Goal: Task Accomplishment & Management: Manage account settings

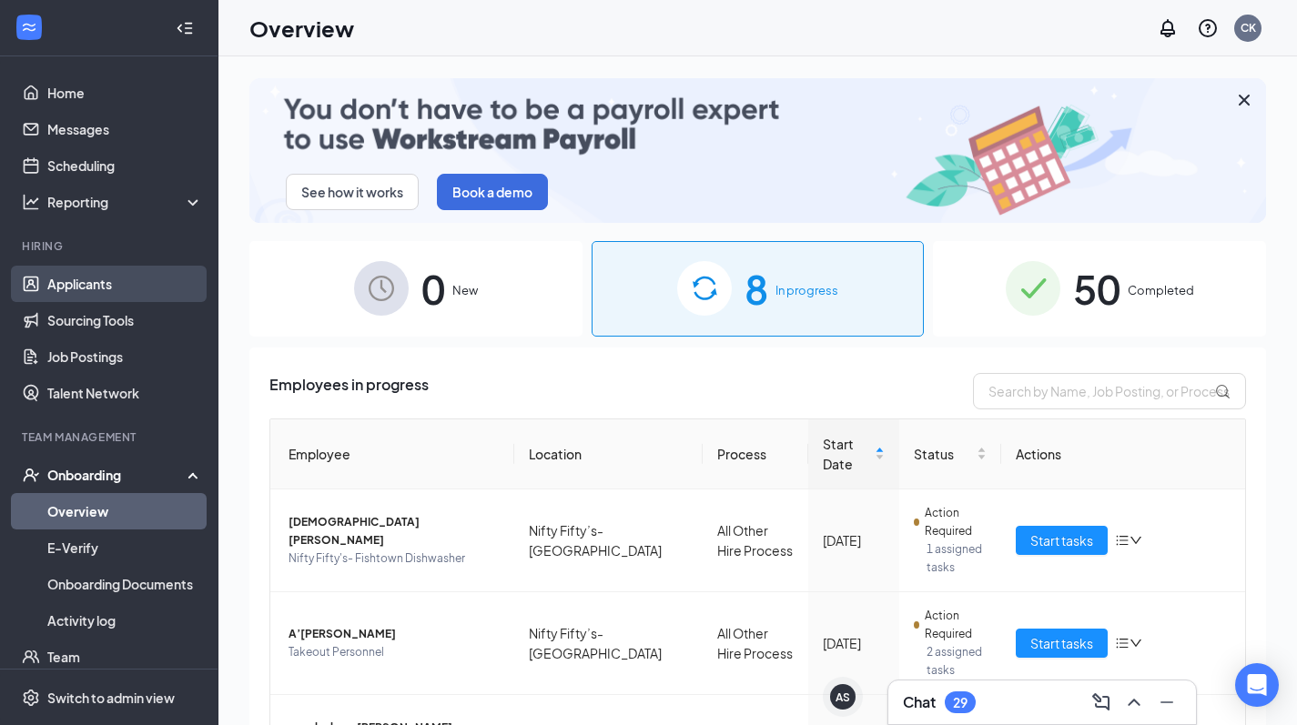
click at [93, 279] on link "Applicants" at bounding box center [125, 284] width 156 height 36
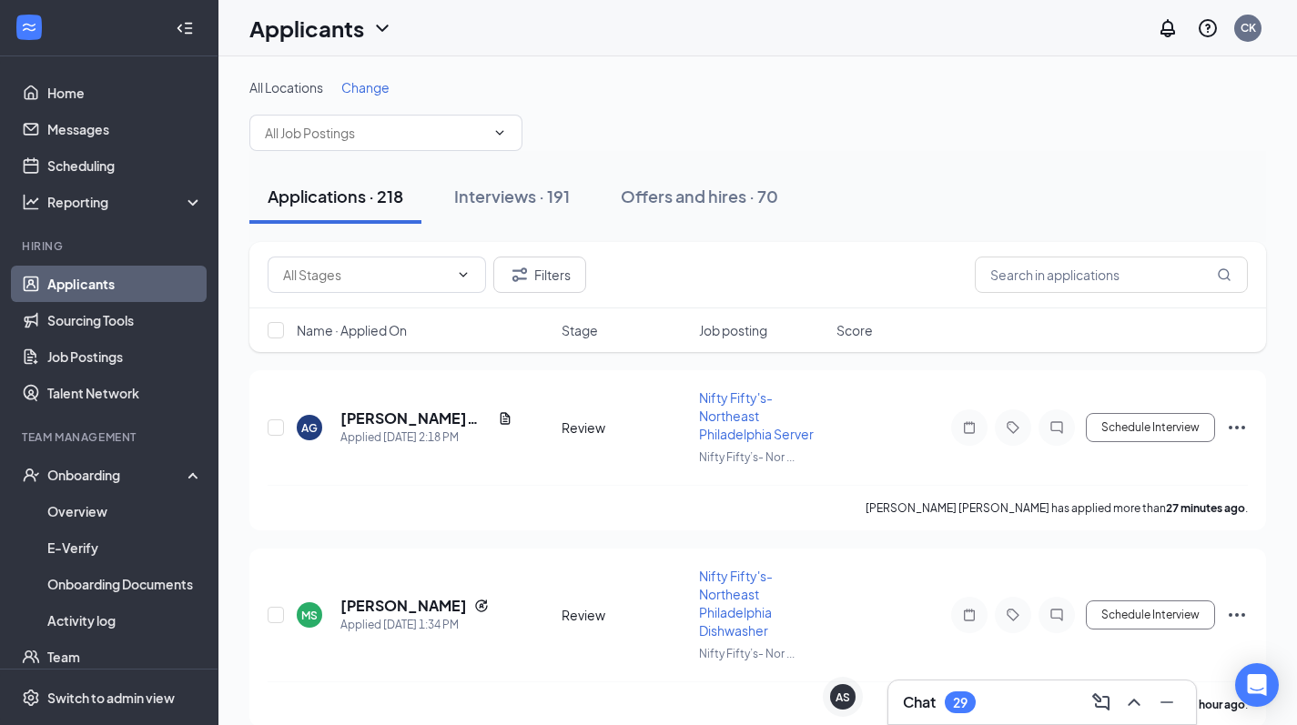
click at [374, 93] on span "Change" at bounding box center [365, 87] width 48 height 16
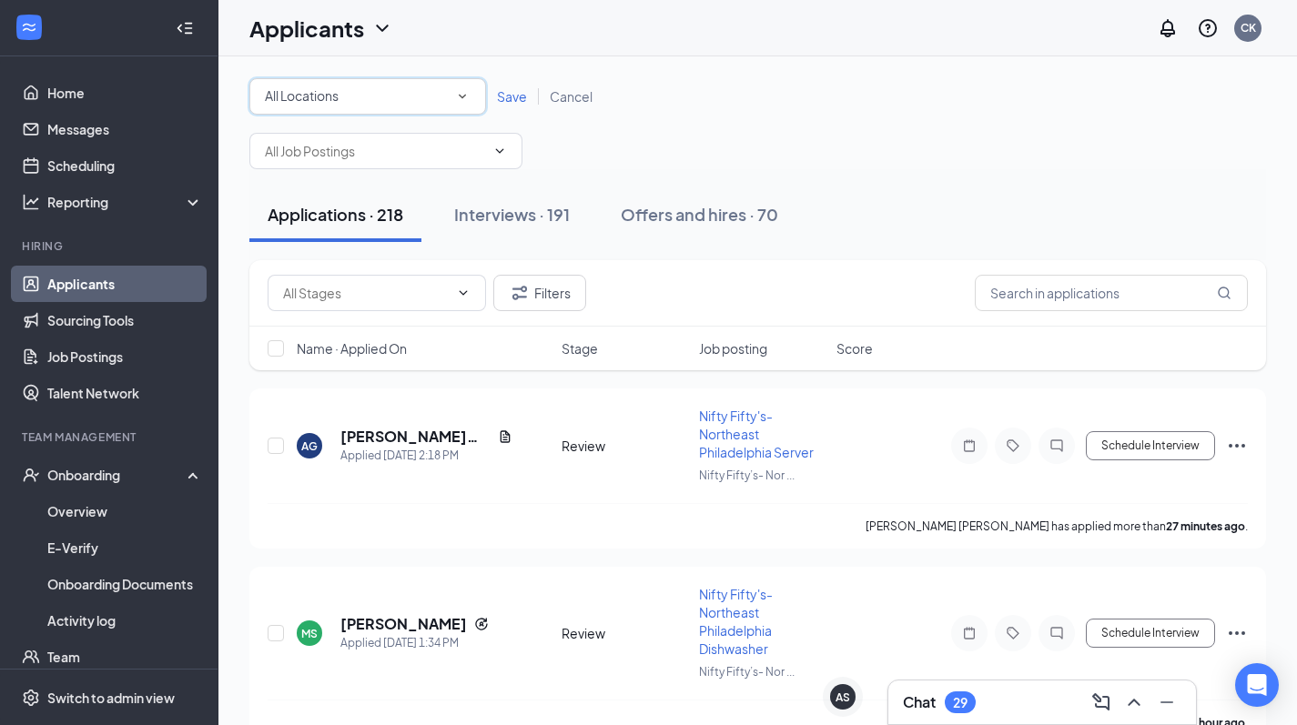
click at [427, 88] on div "All Locations" at bounding box center [368, 97] width 206 height 22
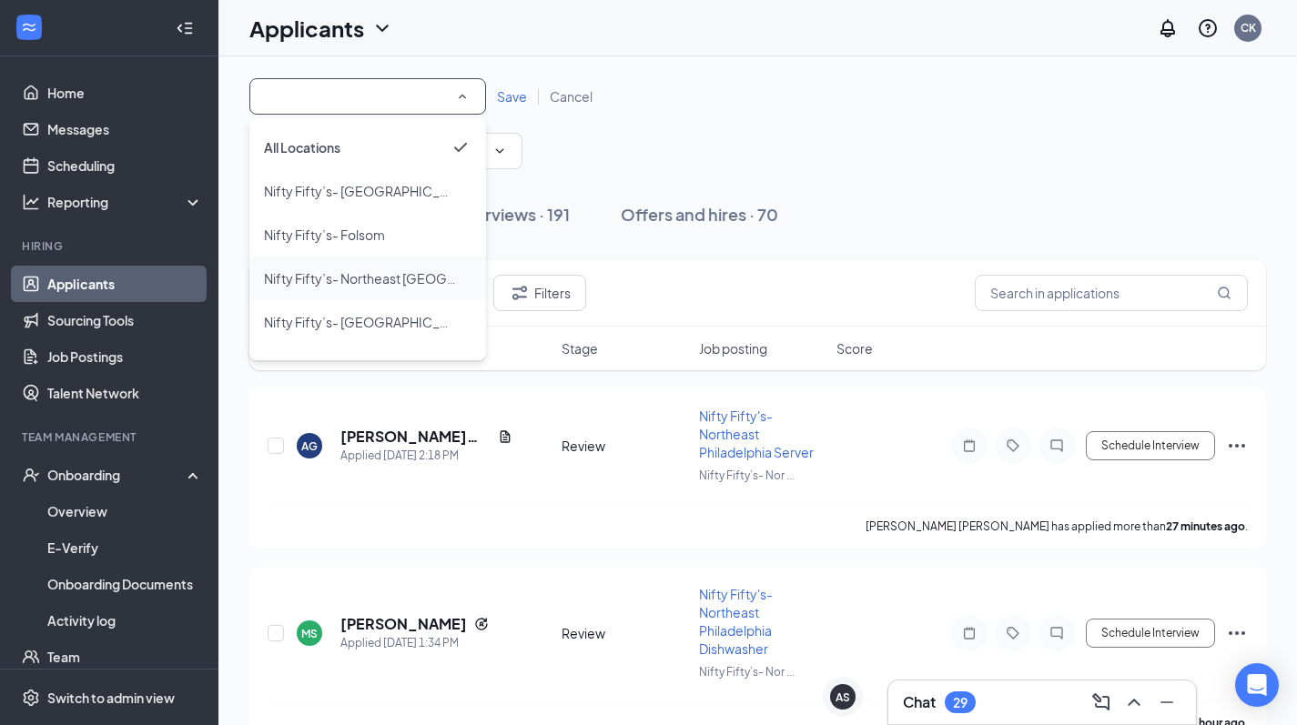
click at [388, 275] on span "Nifty Fifty’s- Northeast [GEOGRAPHIC_DATA]" at bounding box center [399, 278] width 271 height 16
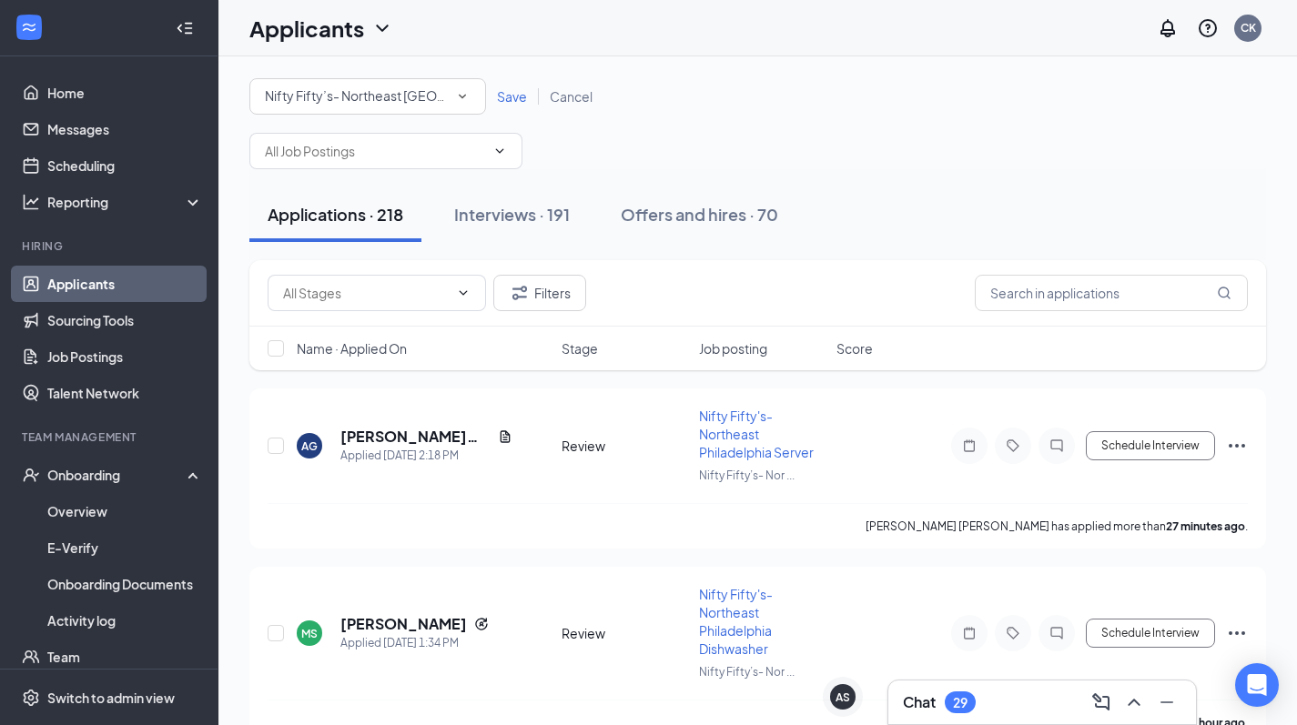
click at [508, 94] on span "Save" at bounding box center [512, 96] width 30 height 16
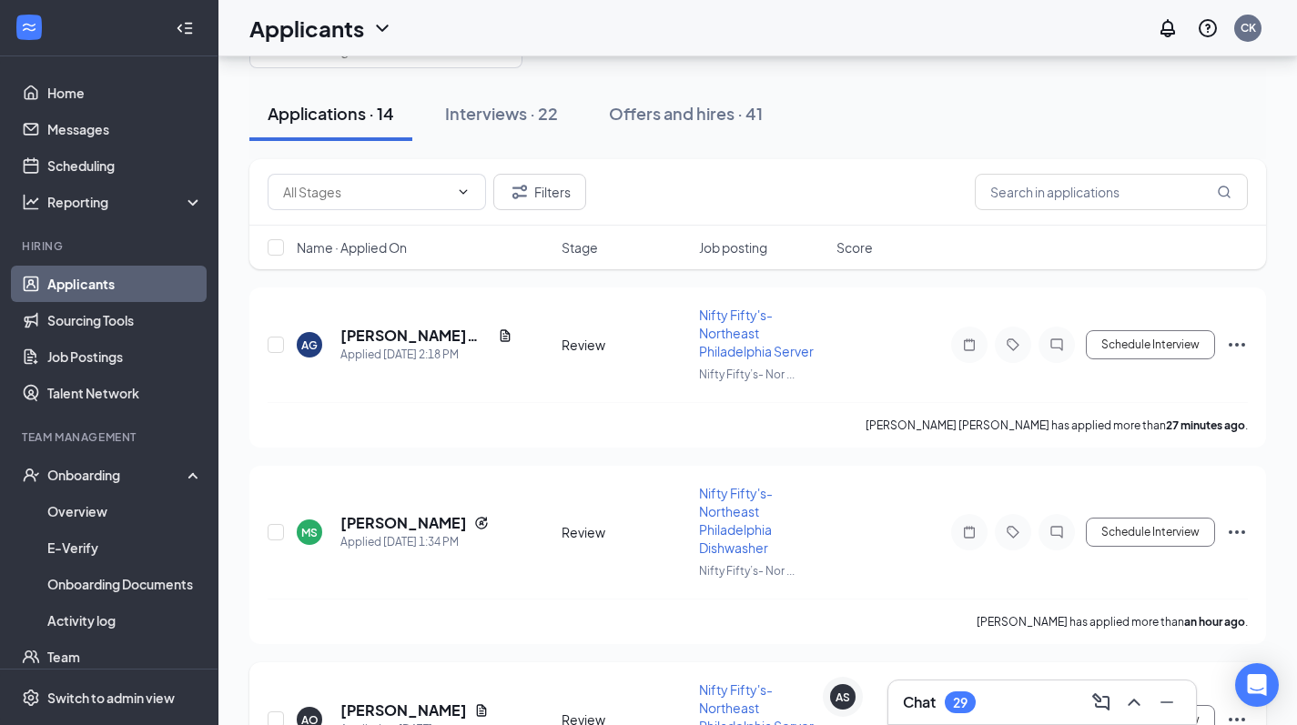
scroll to position [82, 0]
click at [1237, 534] on icon "Ellipses" at bounding box center [1236, 533] width 16 height 4
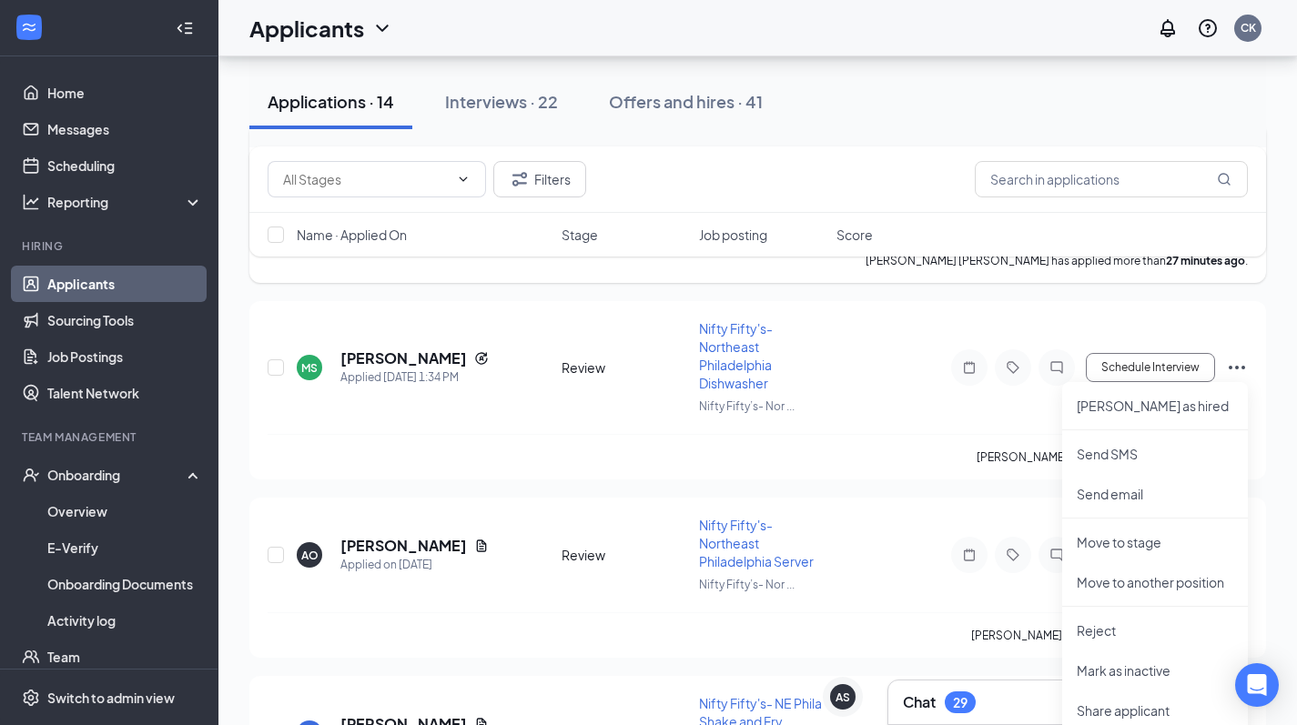
scroll to position [248, 0]
click at [1107, 631] on p "Reject" at bounding box center [1154, 630] width 157 height 18
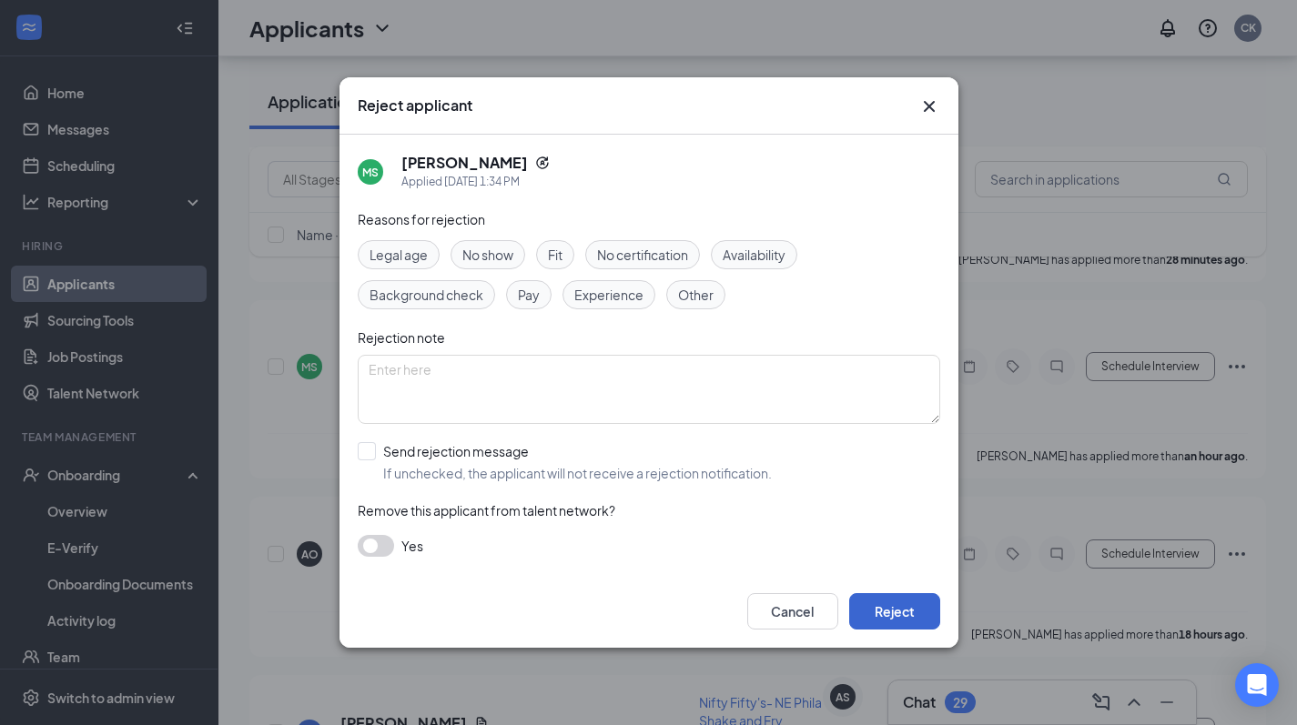
click at [900, 607] on button "Reject" at bounding box center [894, 611] width 91 height 36
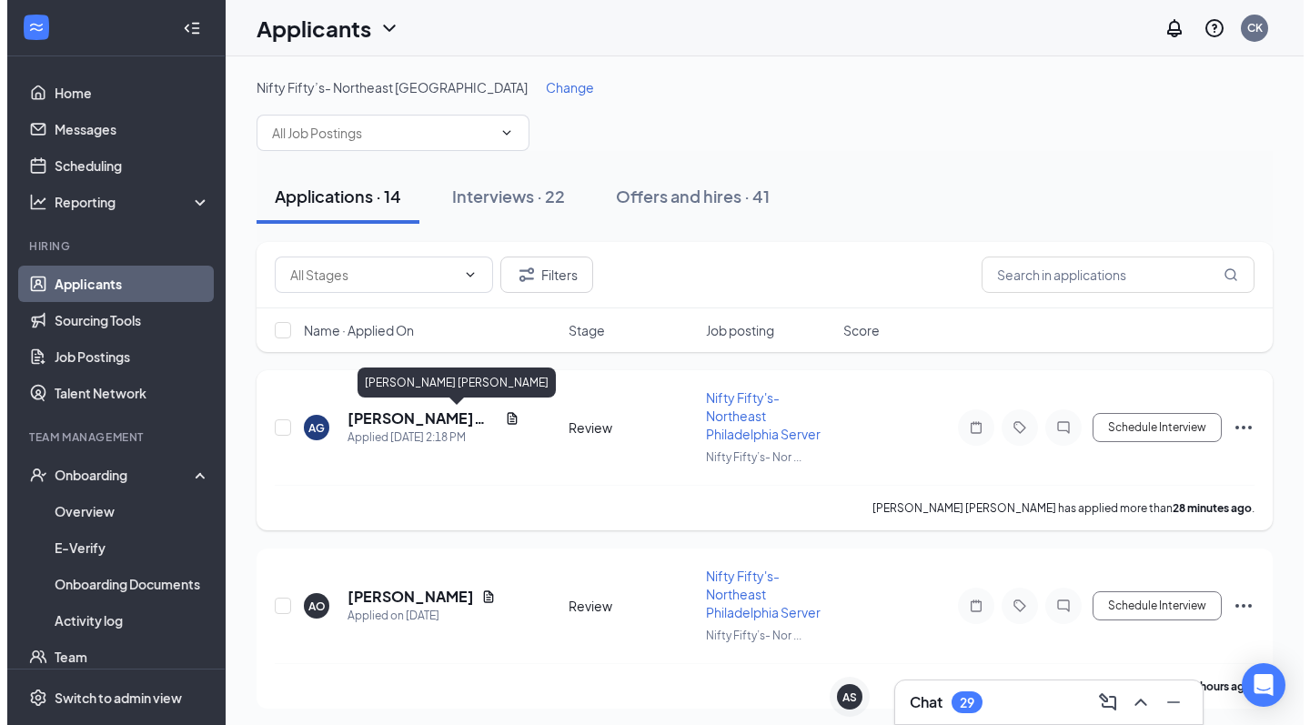
scroll to position [0, 0]
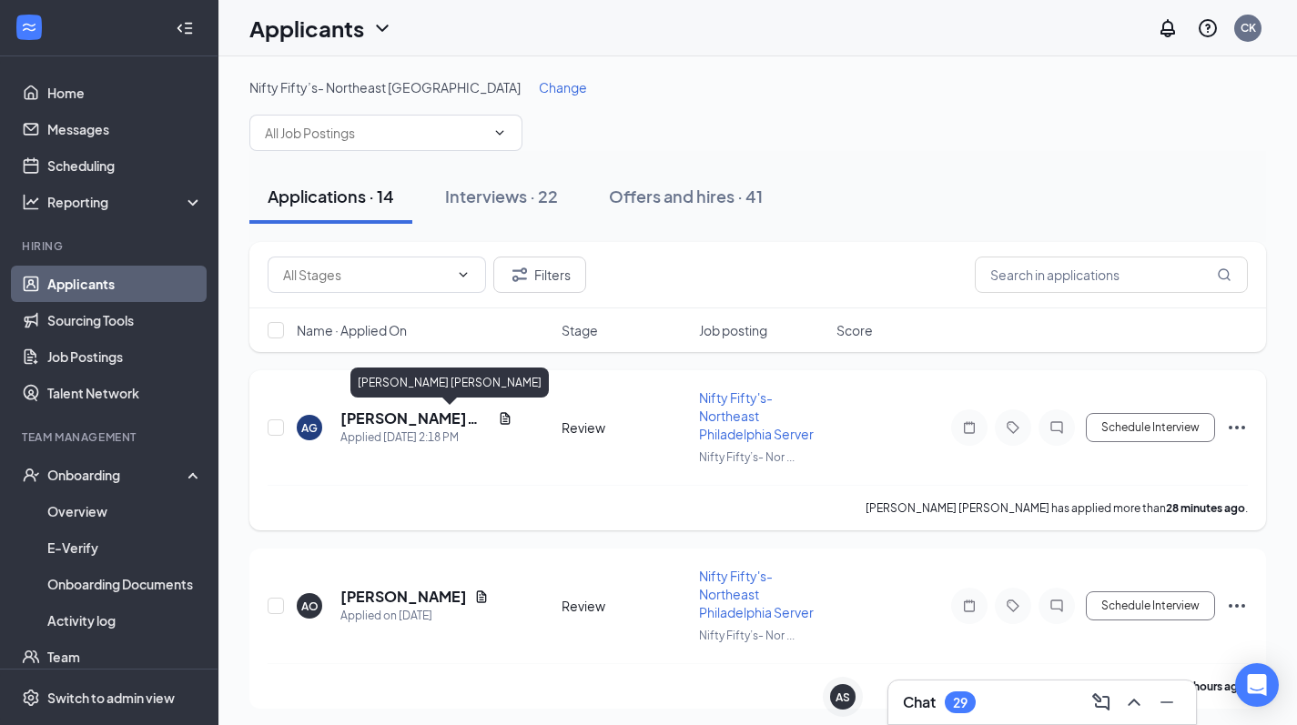
click at [427, 412] on h5 "[PERSON_NAME] [PERSON_NAME]" at bounding box center [415, 419] width 150 height 20
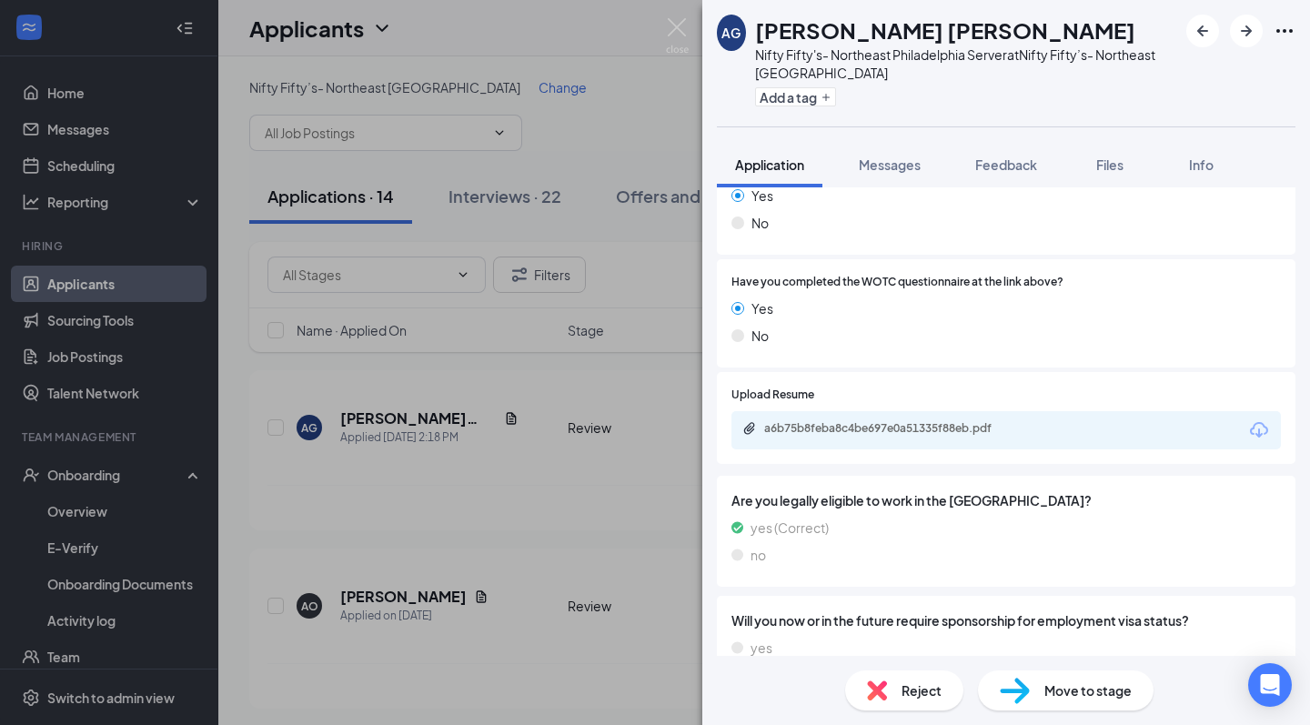
scroll to position [2368, 0]
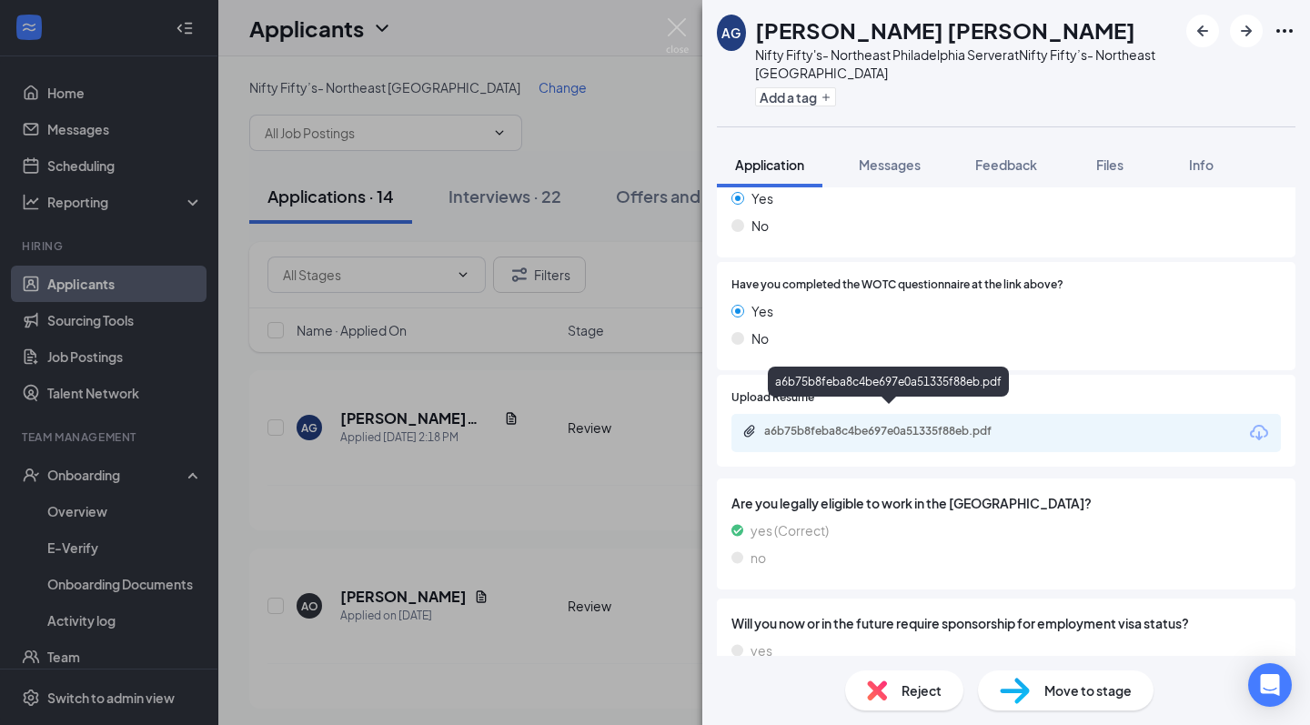
click at [847, 424] on div "a6b75b8feba8c4be697e0a51335f88eb.pdf" at bounding box center [891, 431] width 255 height 15
click at [674, 44] on img at bounding box center [677, 35] width 23 height 35
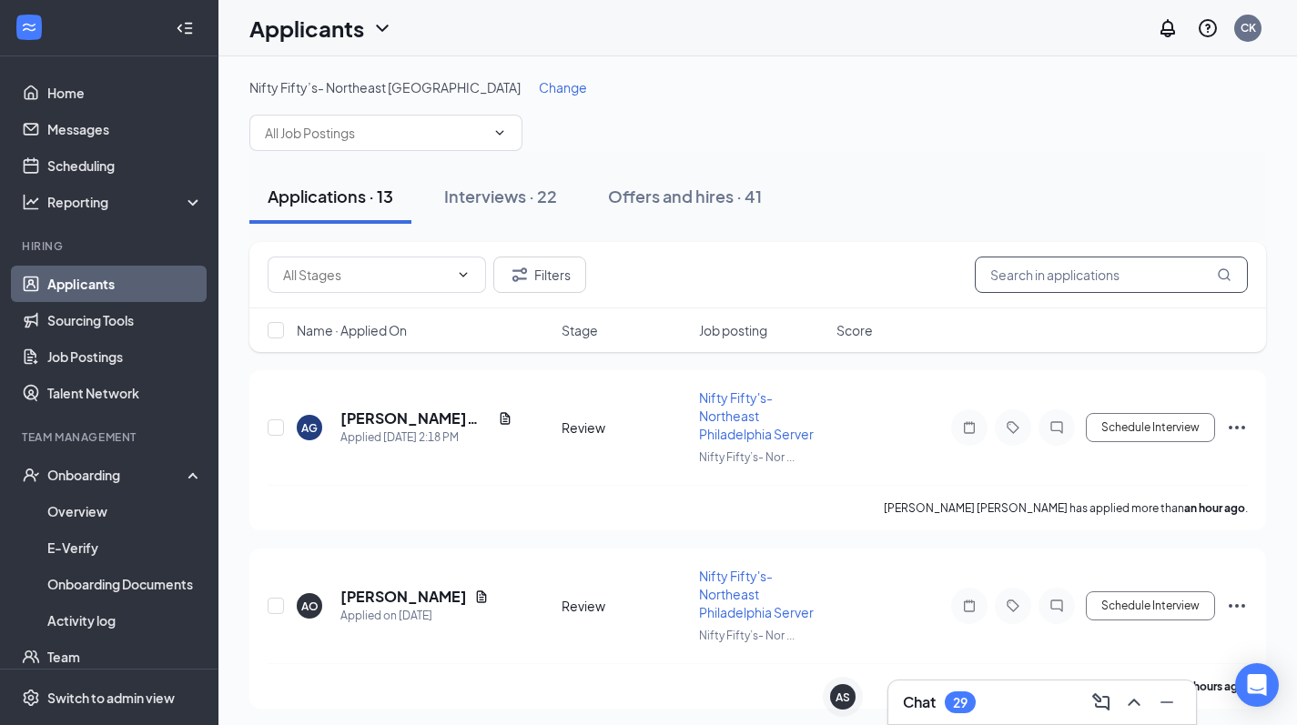
click at [996, 288] on input "text" at bounding box center [1110, 275] width 273 height 36
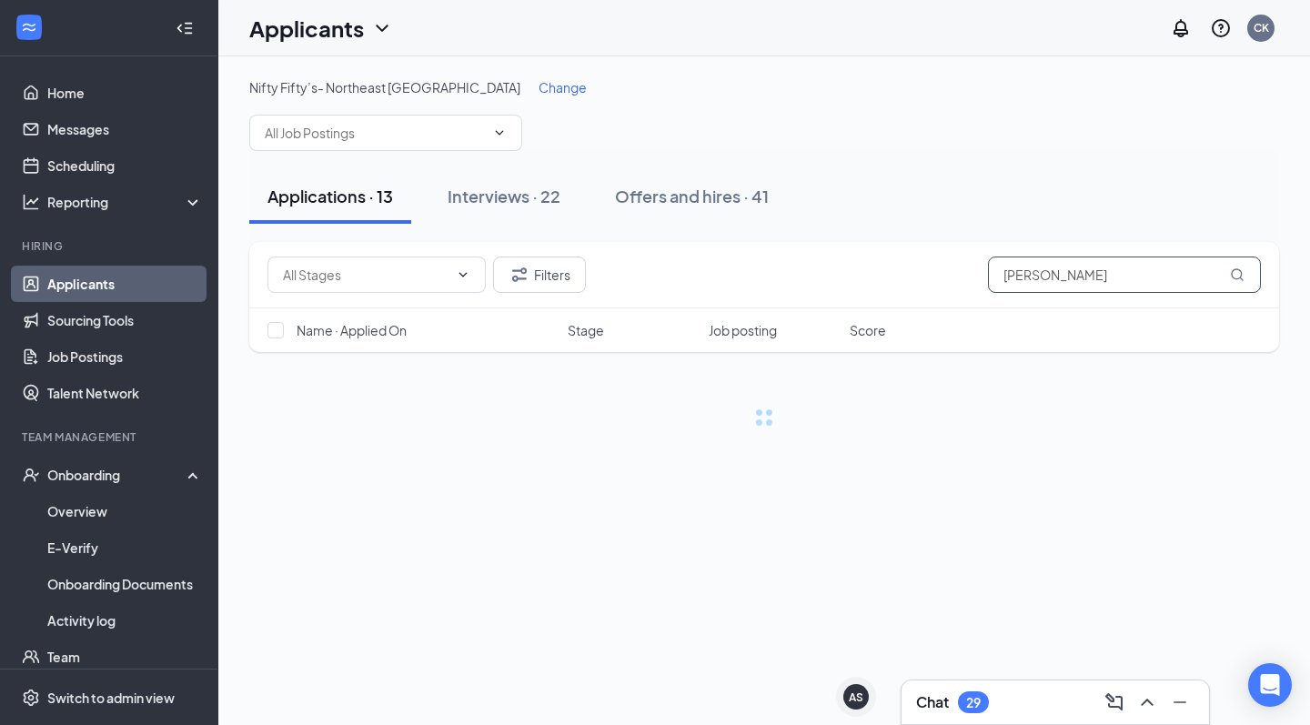
type input "[PERSON_NAME]"
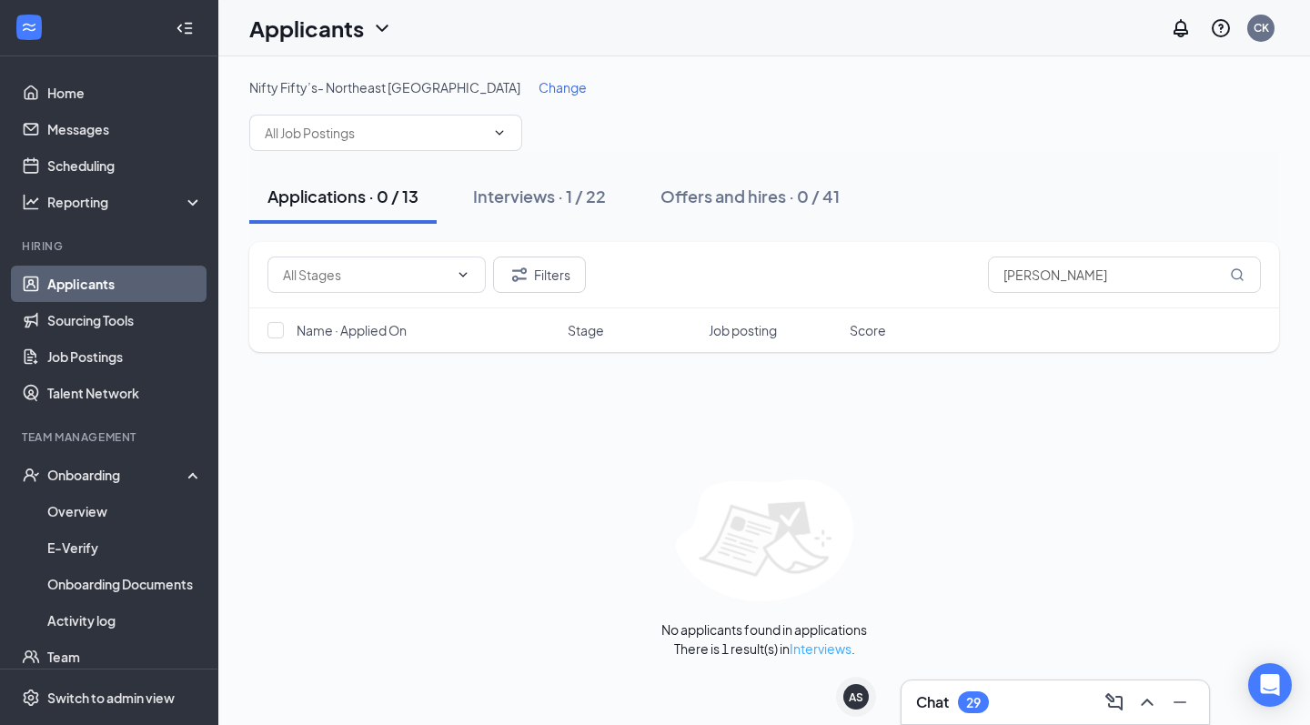
click at [826, 652] on link "Interviews" at bounding box center [821, 649] width 62 height 16
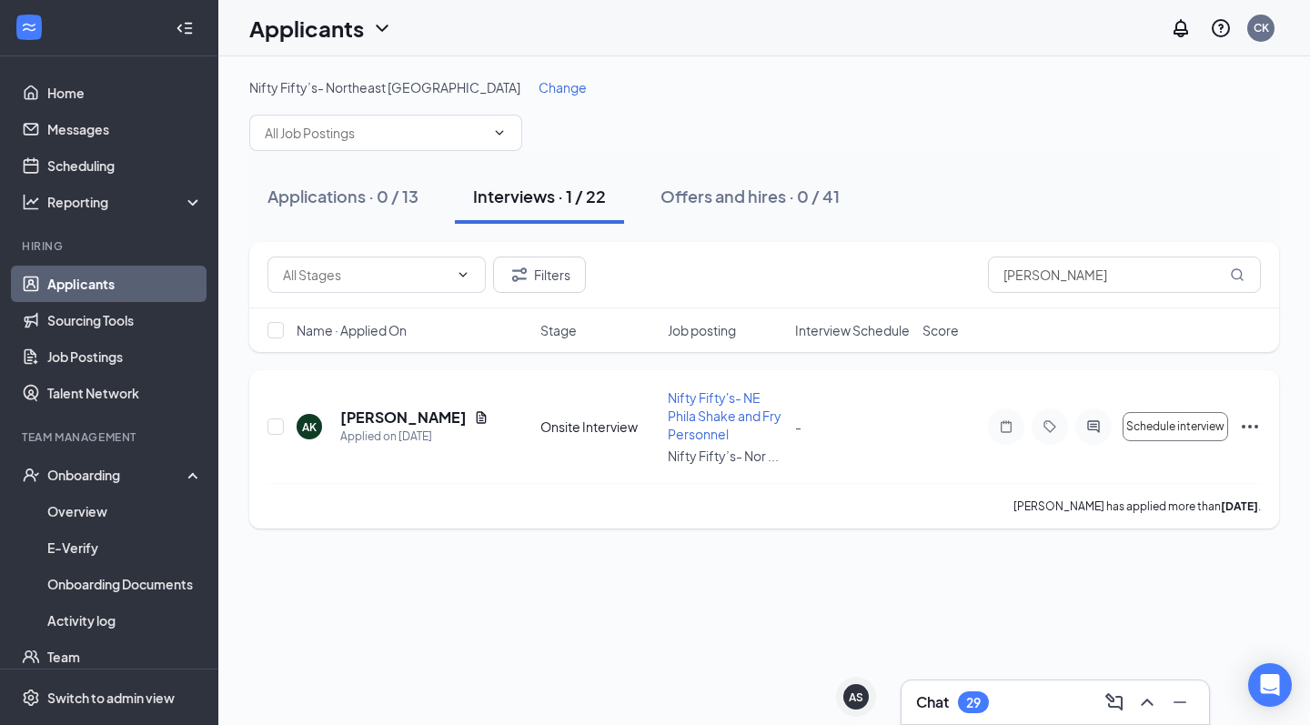
click at [703, 405] on span "Nifty Fifty's- NE Phila Shake and Fry Personnel" at bounding box center [725, 415] width 114 height 53
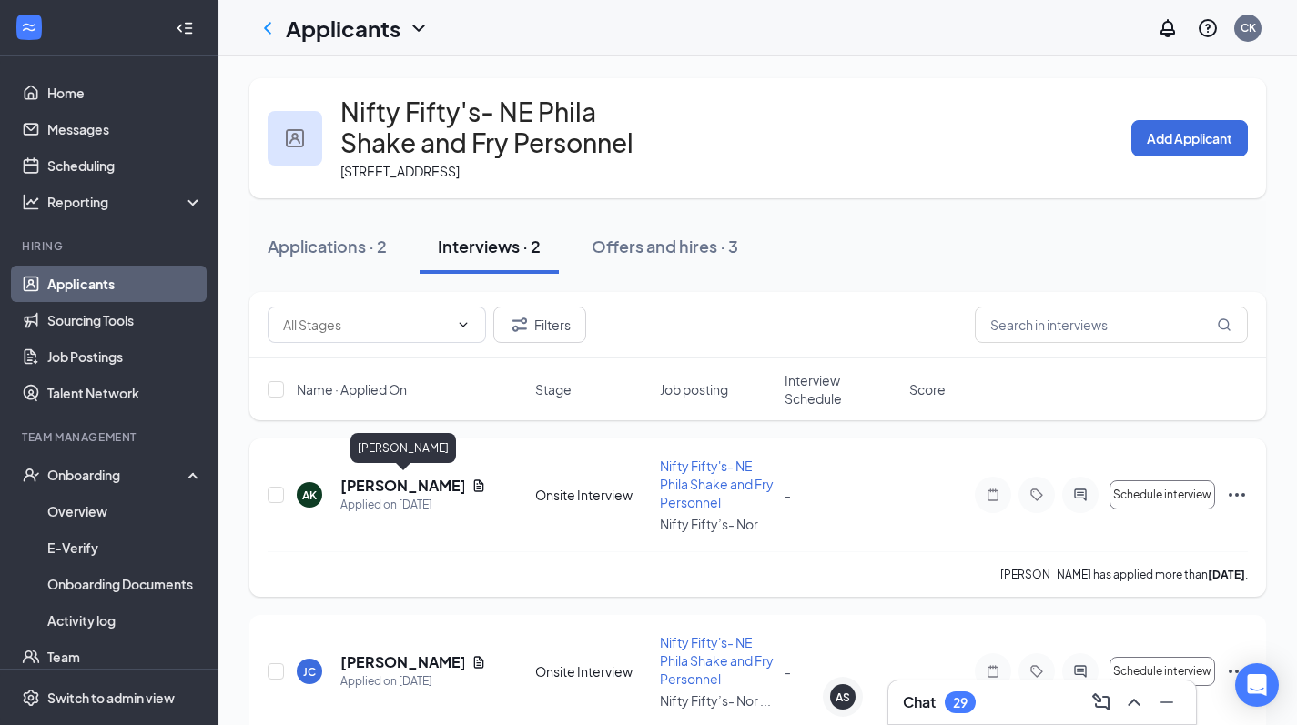
click at [380, 488] on h5 "[PERSON_NAME]" at bounding box center [402, 486] width 124 height 20
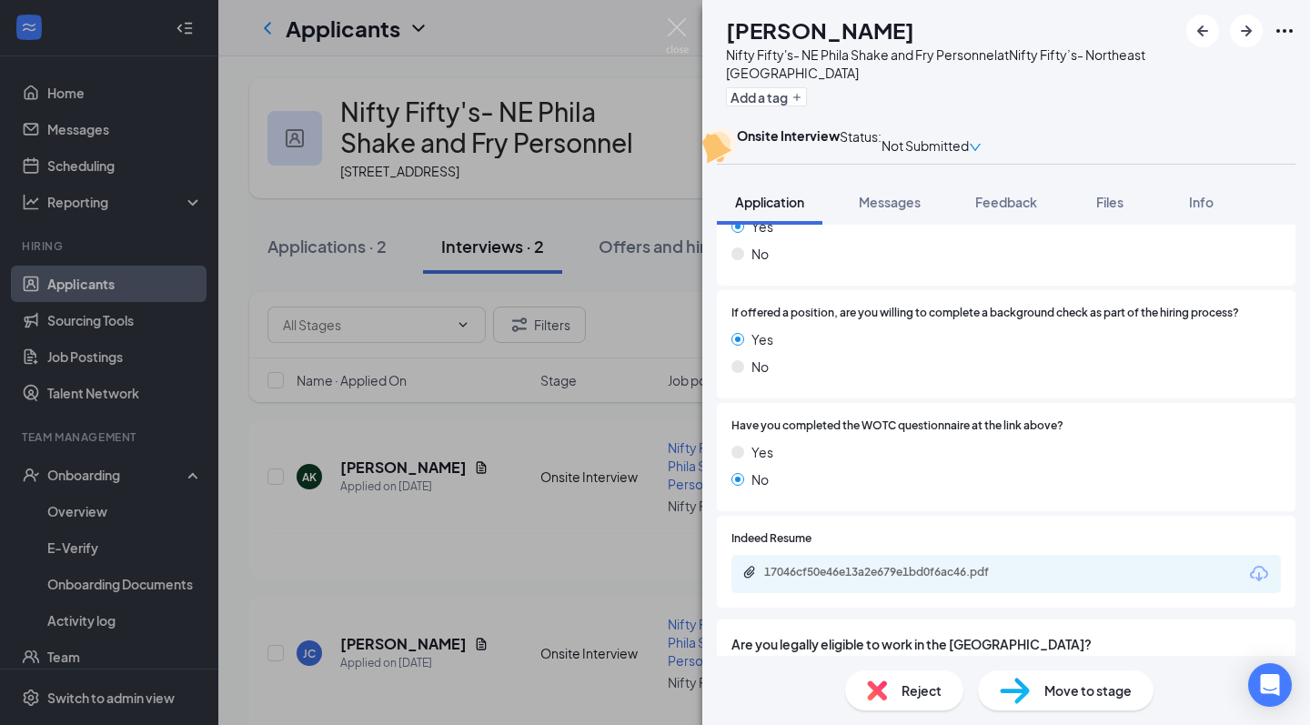
scroll to position [2212, 0]
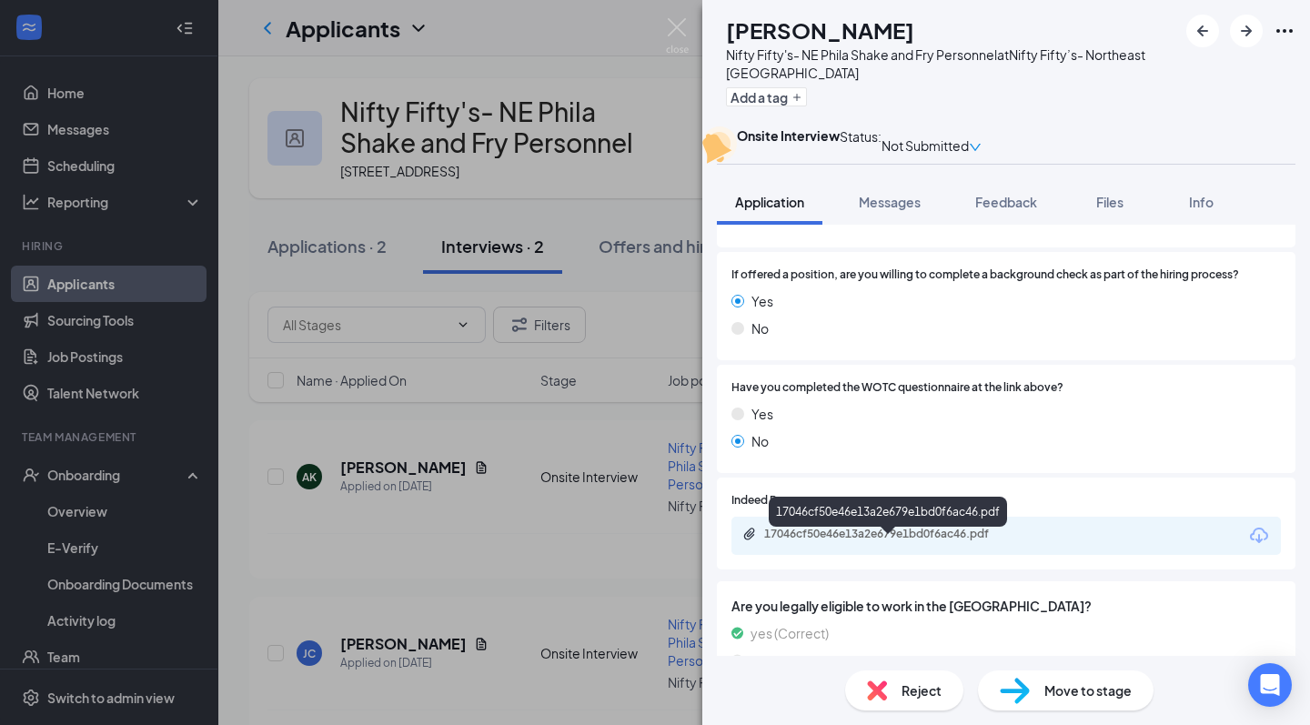
click at [931, 541] on div "17046cf50e46e13a2e679e1bd0f6ac46.pdf" at bounding box center [891, 534] width 255 height 15
click at [1024, 210] on span "Feedback" at bounding box center [1006, 202] width 62 height 16
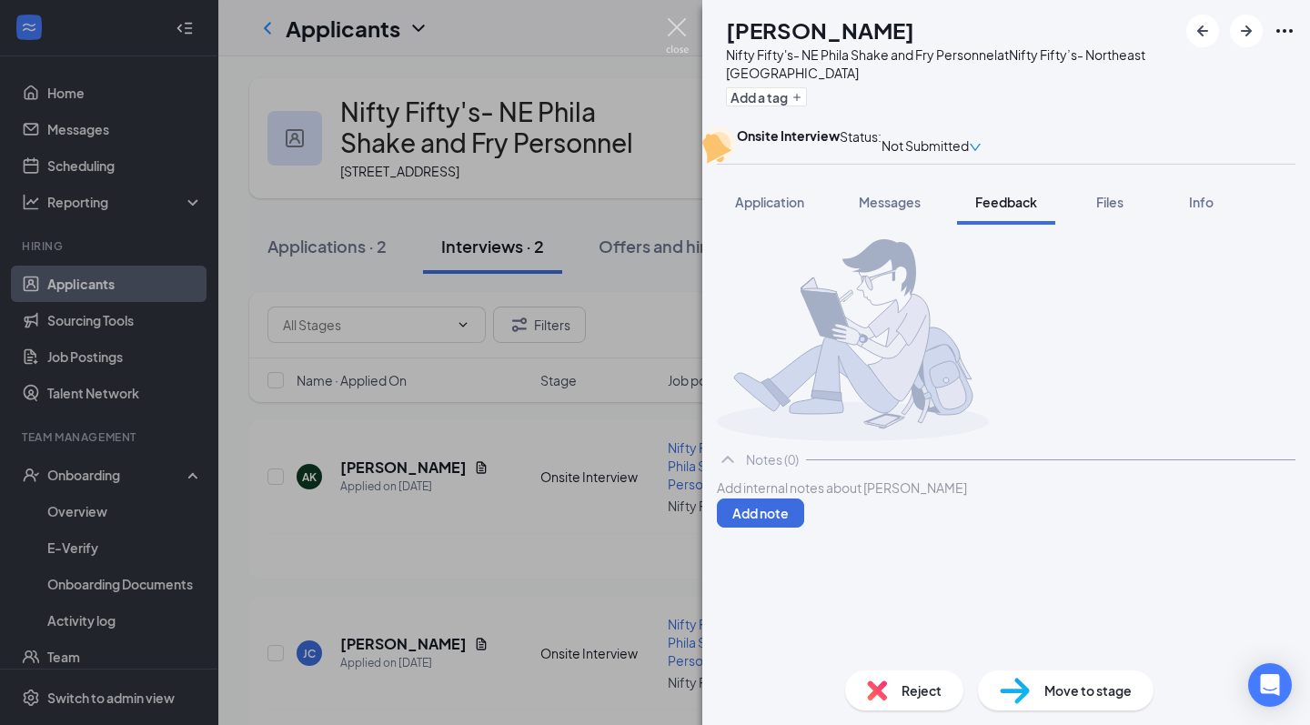
click at [681, 31] on img at bounding box center [677, 35] width 23 height 35
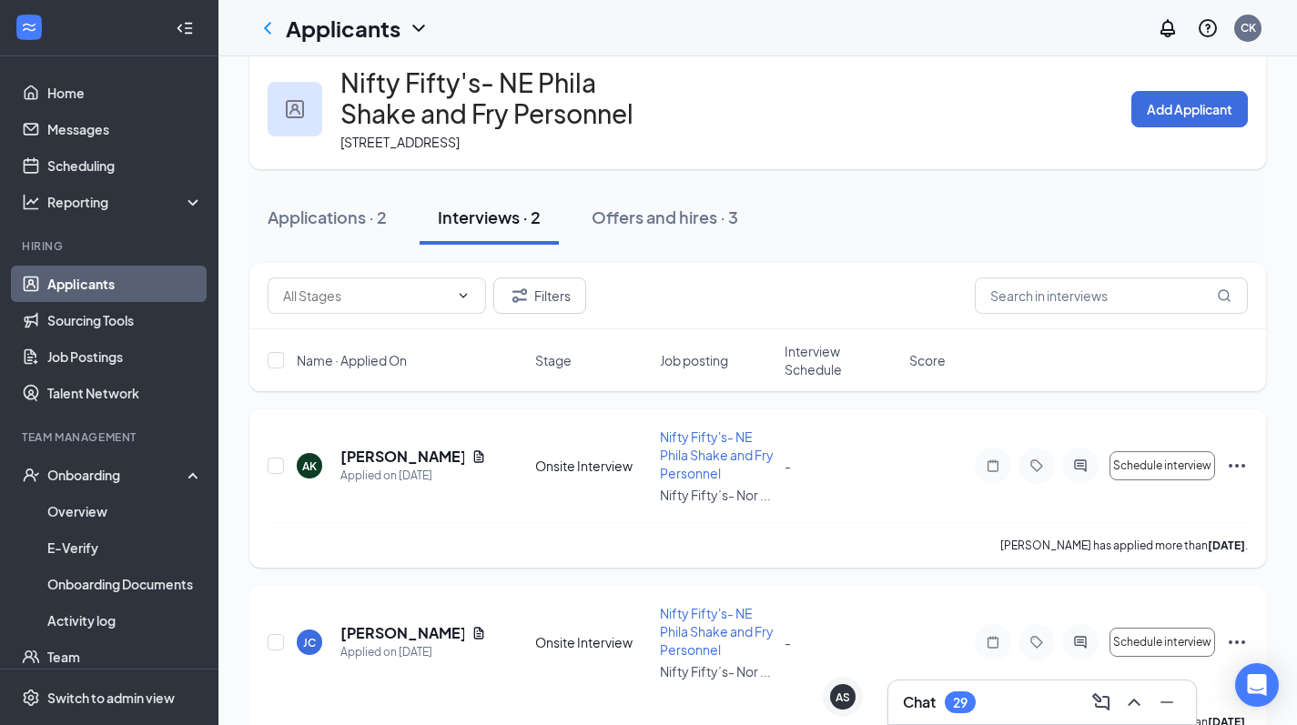
scroll to position [31, 0]
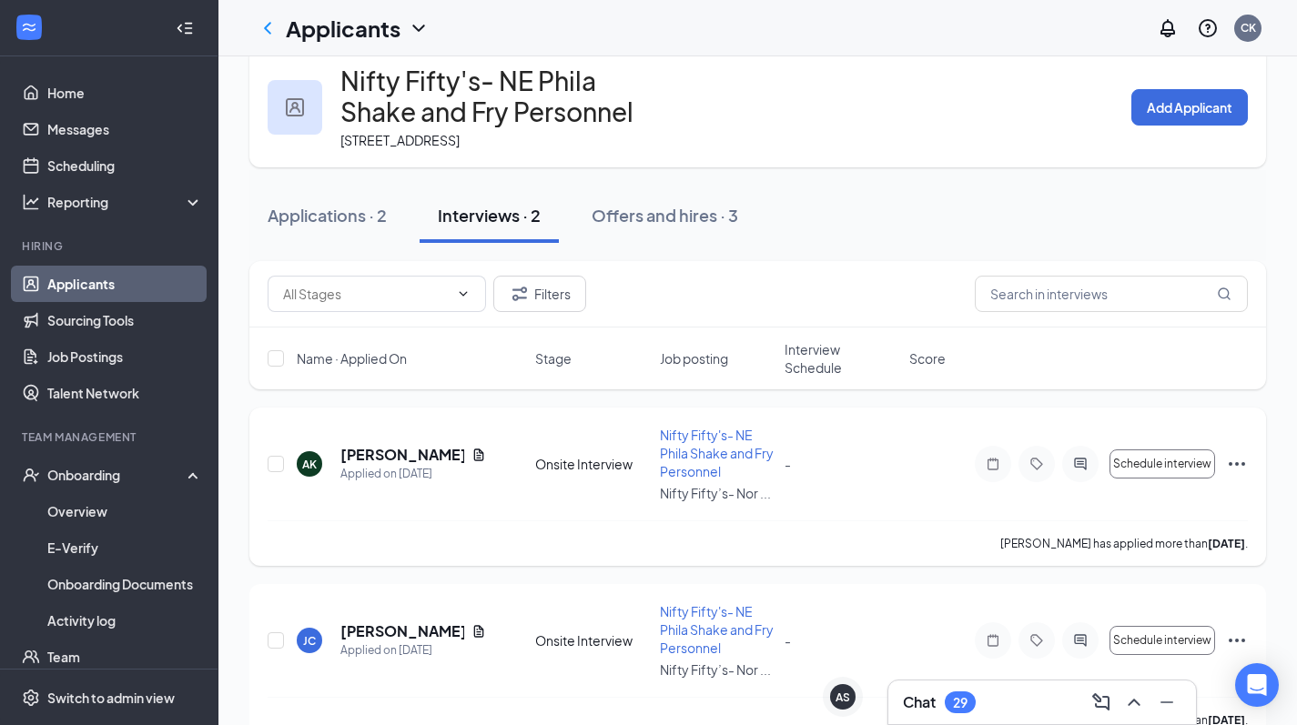
click at [789, 469] on span "-" at bounding box center [787, 464] width 6 height 16
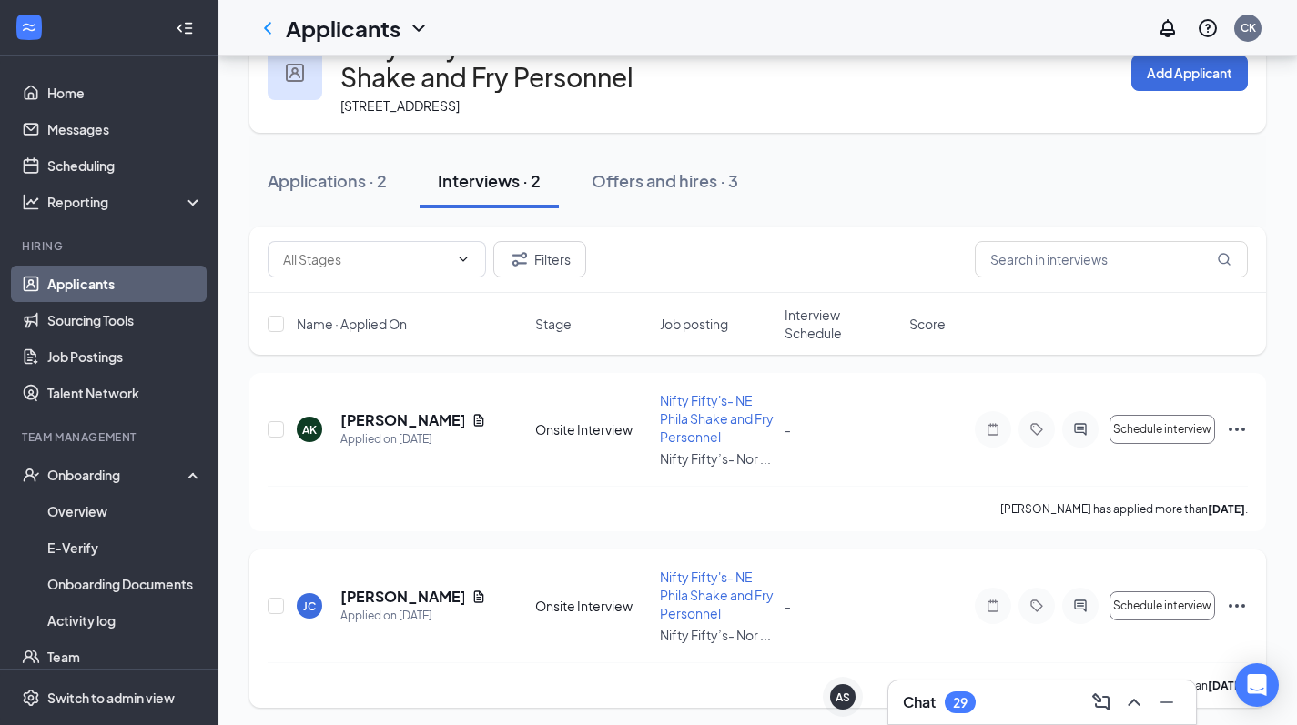
scroll to position [65, 0]
click at [403, 593] on h5 "[PERSON_NAME]" at bounding box center [402, 598] width 124 height 20
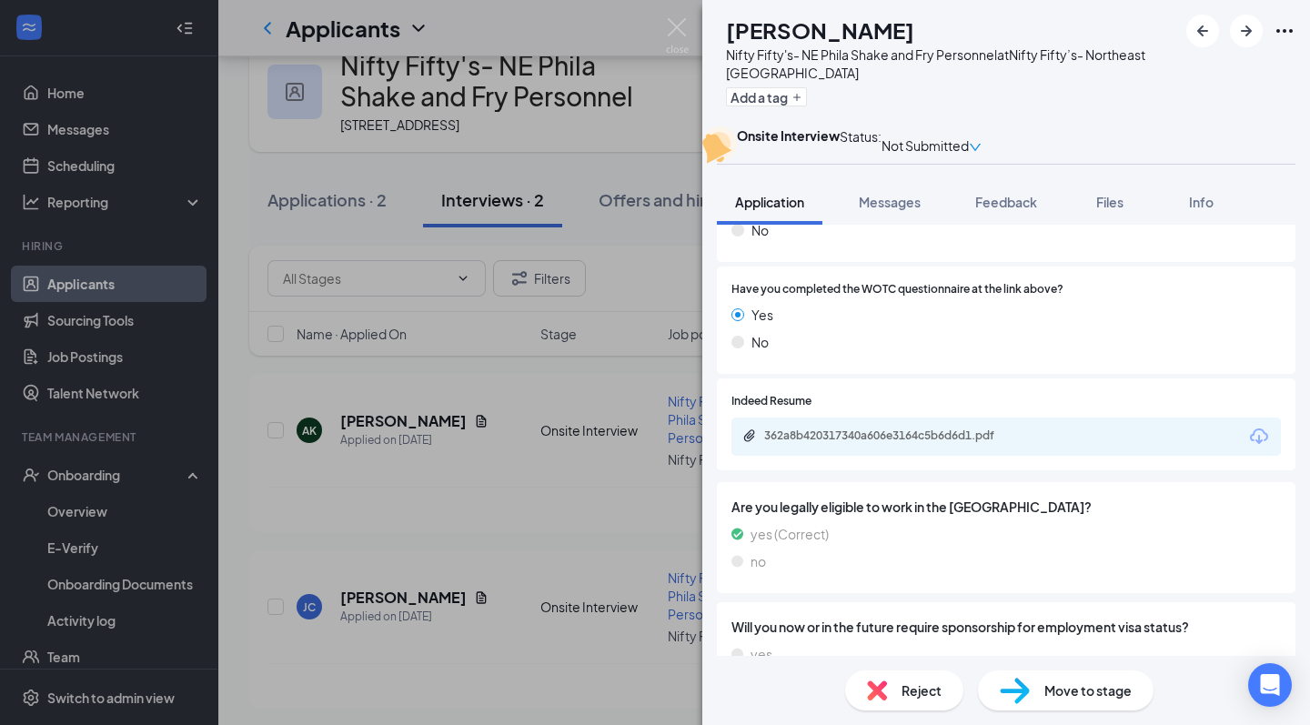
scroll to position [2266, 0]
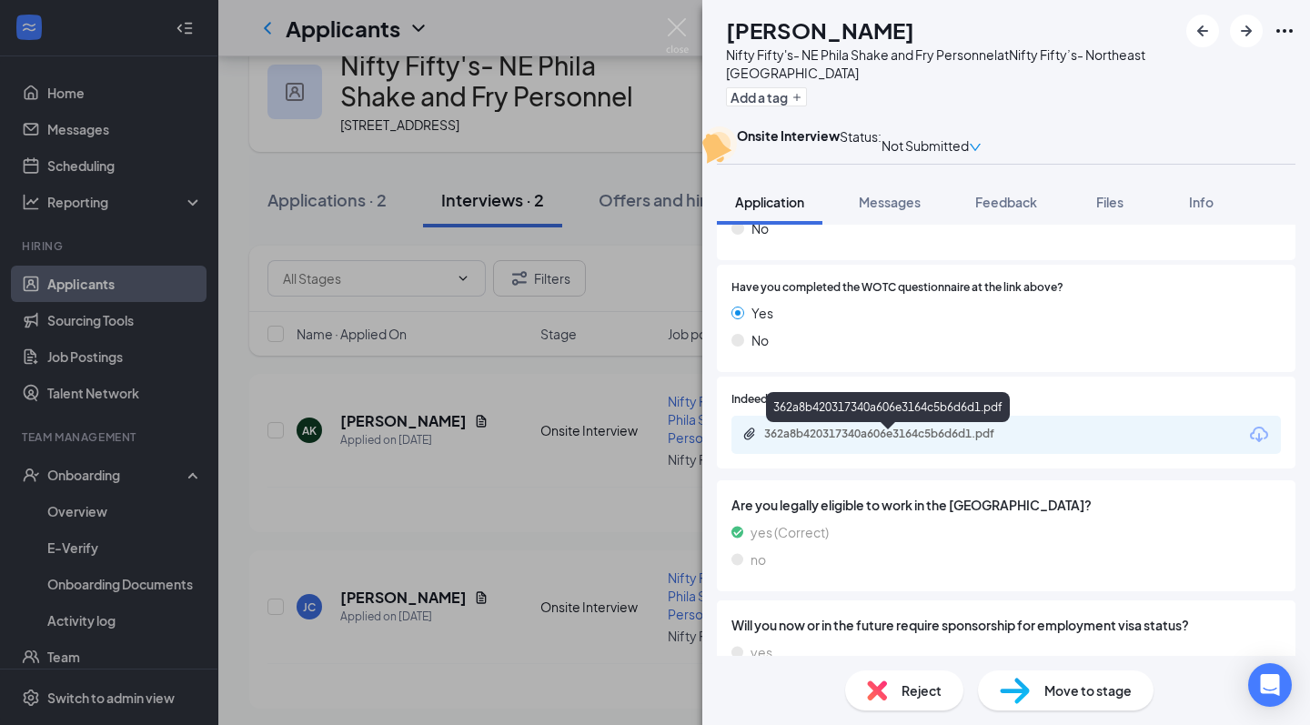
click at [918, 441] on div "362a8b420317340a606e3164c5b6d6d1.pdf" at bounding box center [891, 434] width 255 height 15
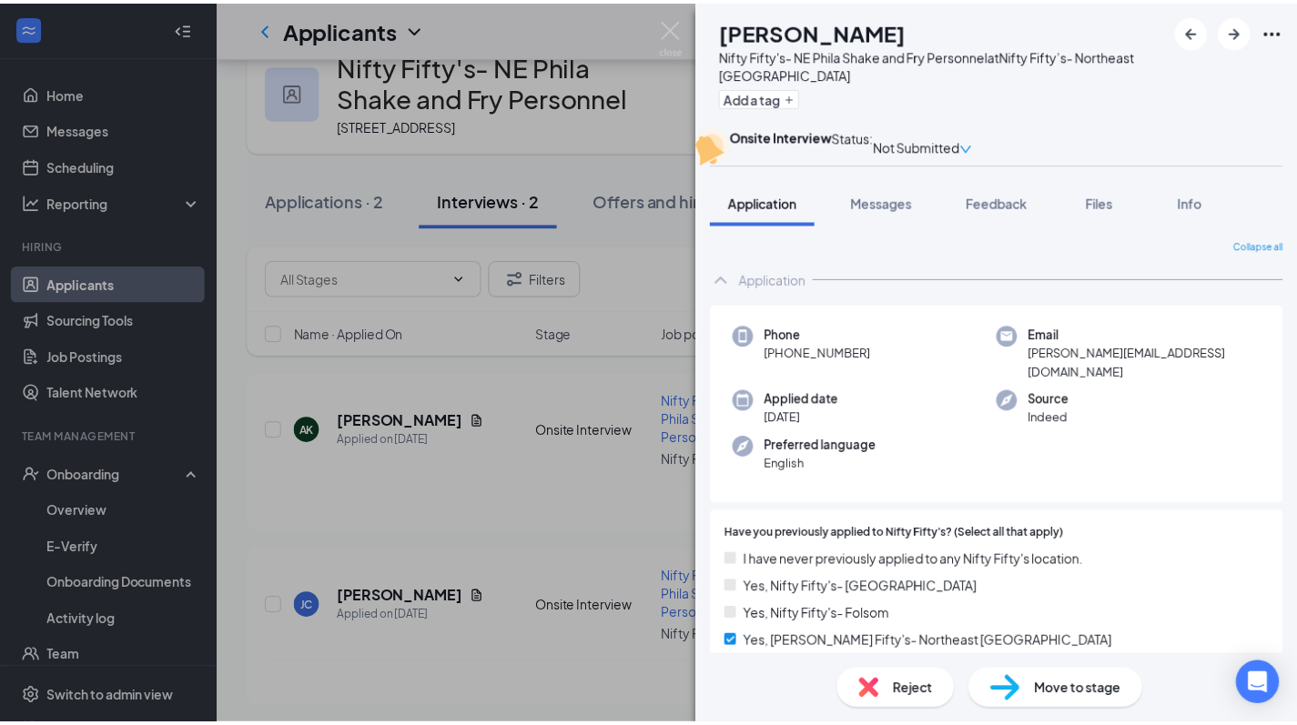
scroll to position [0, 0]
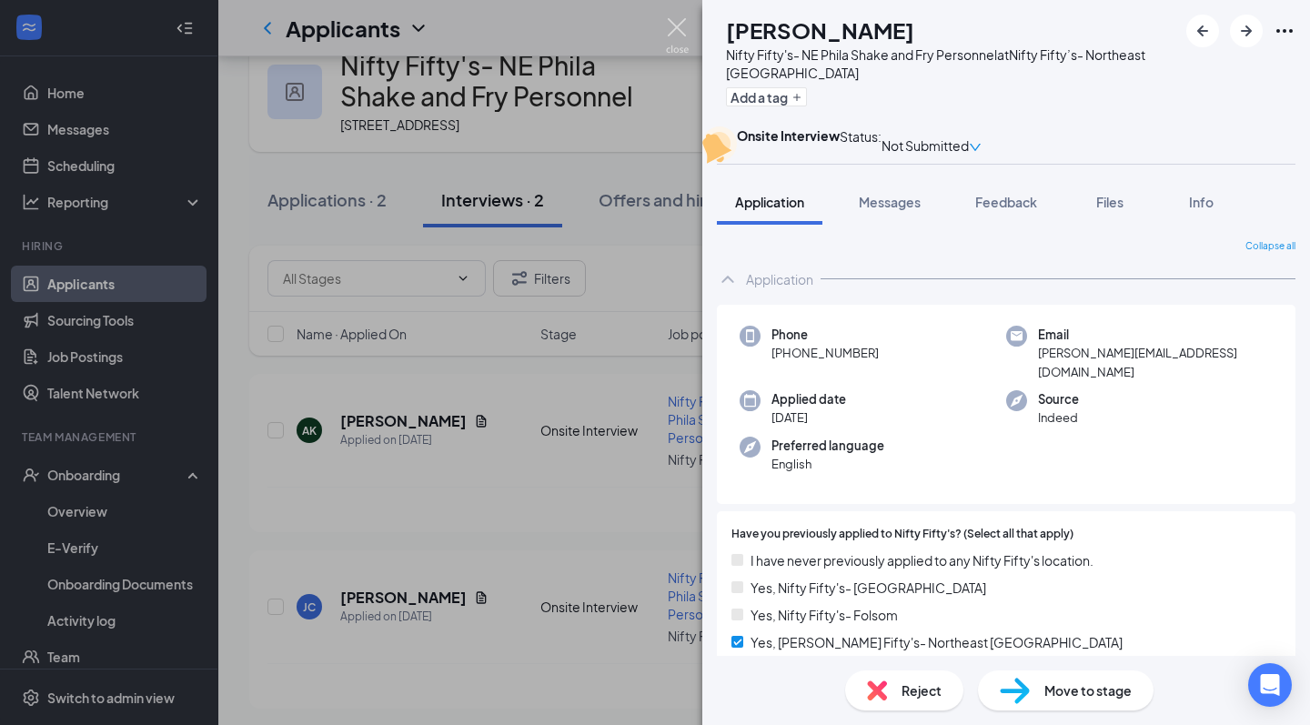
click at [680, 31] on img at bounding box center [677, 35] width 23 height 35
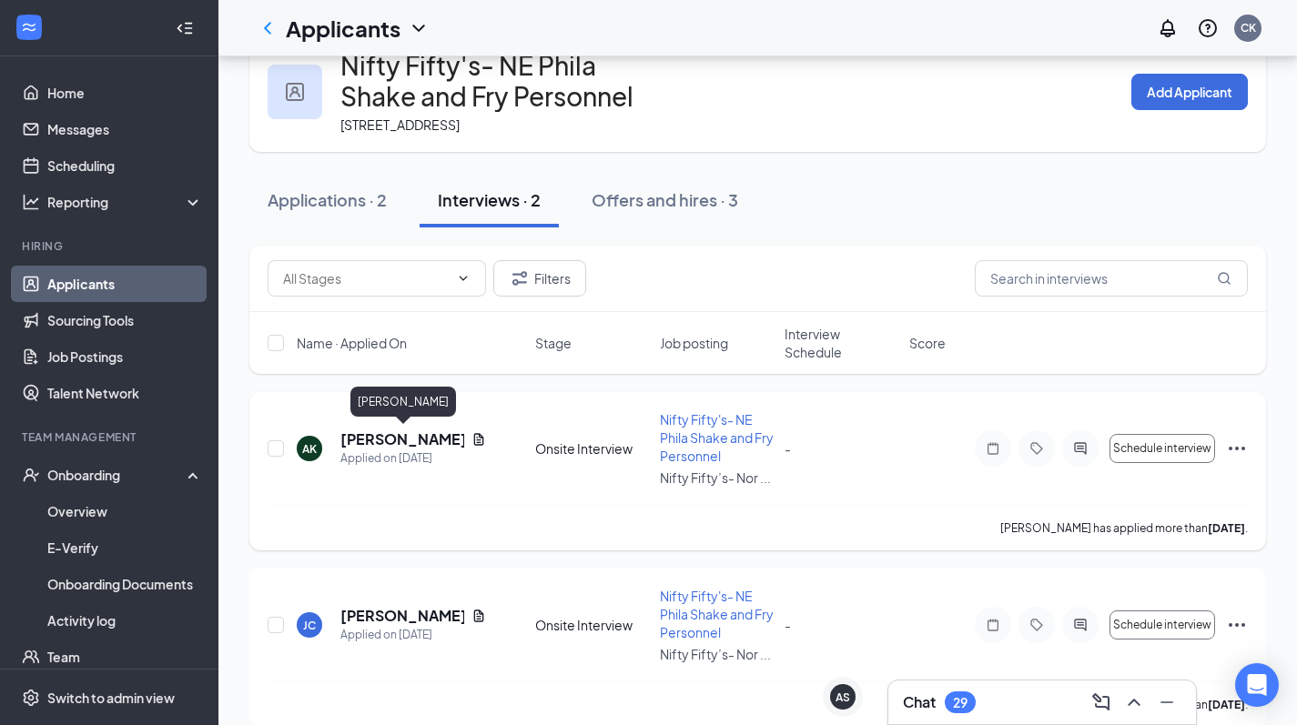
click at [423, 436] on h5 "[PERSON_NAME]" at bounding box center [402, 439] width 124 height 20
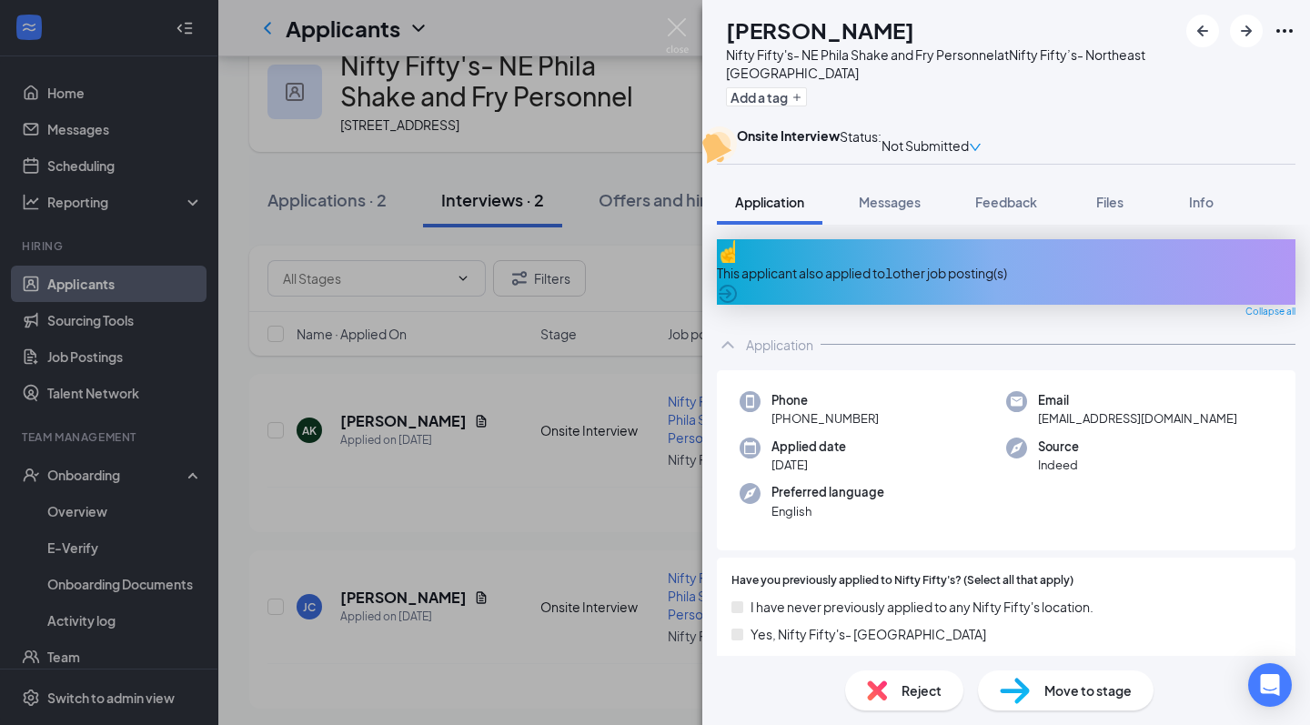
click at [954, 283] on div "This applicant also applied to 1 other job posting(s)" at bounding box center [1006, 273] width 579 height 20
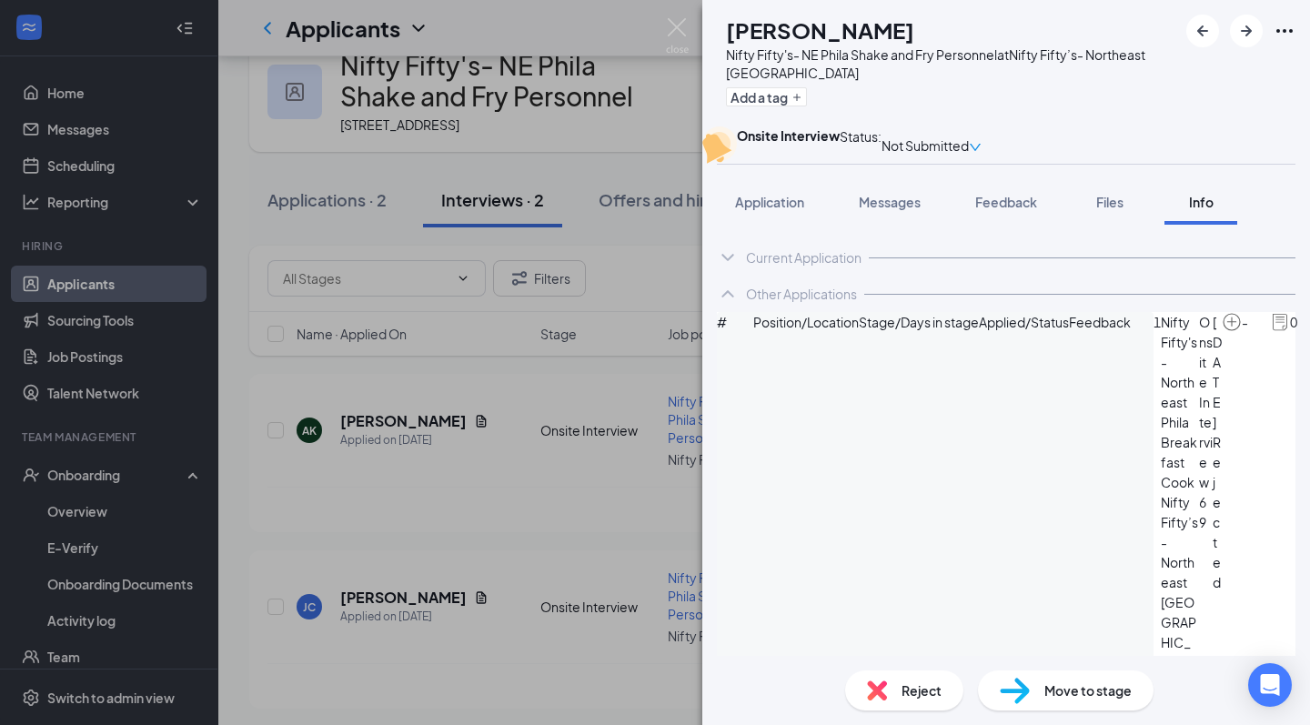
click at [557, 571] on div "AK [PERSON_NAME] Nifty Fifty's- NE Phila Shake and Fry Personnel at Nifty Fifty…" at bounding box center [655, 362] width 1310 height 725
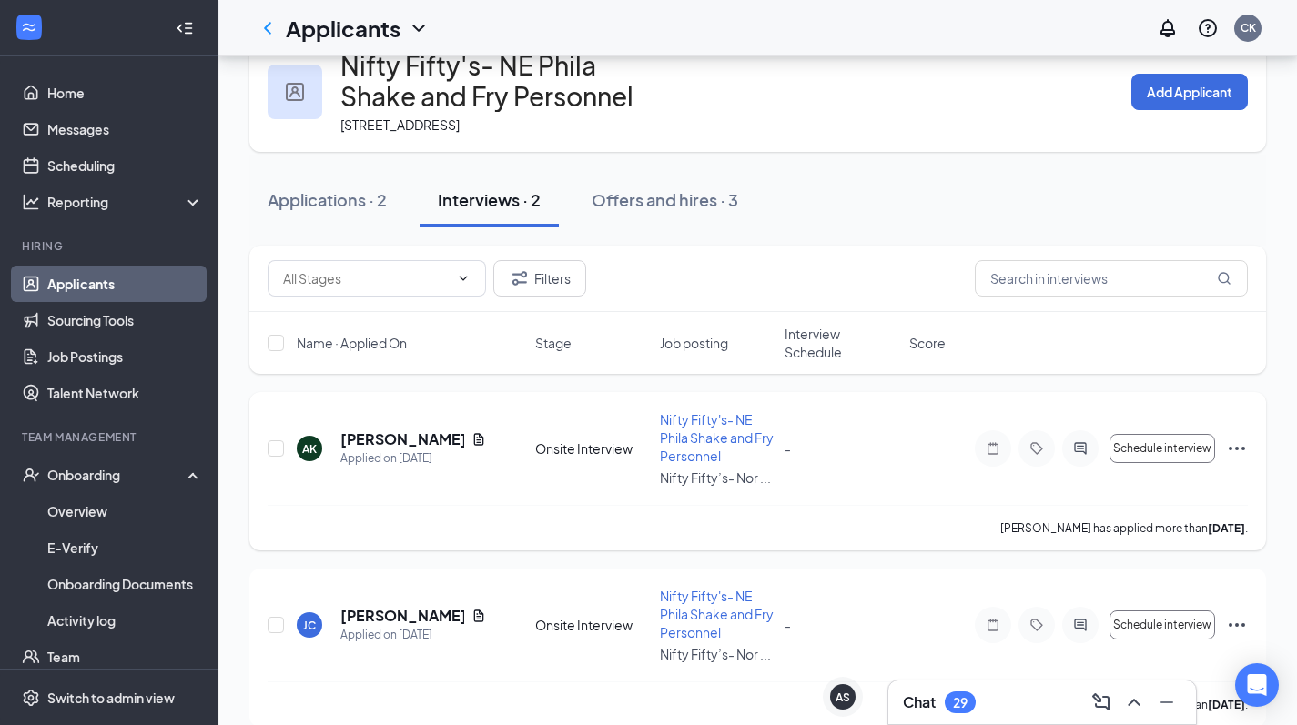
click at [1234, 449] on icon "Ellipses" at bounding box center [1237, 449] width 22 height 22
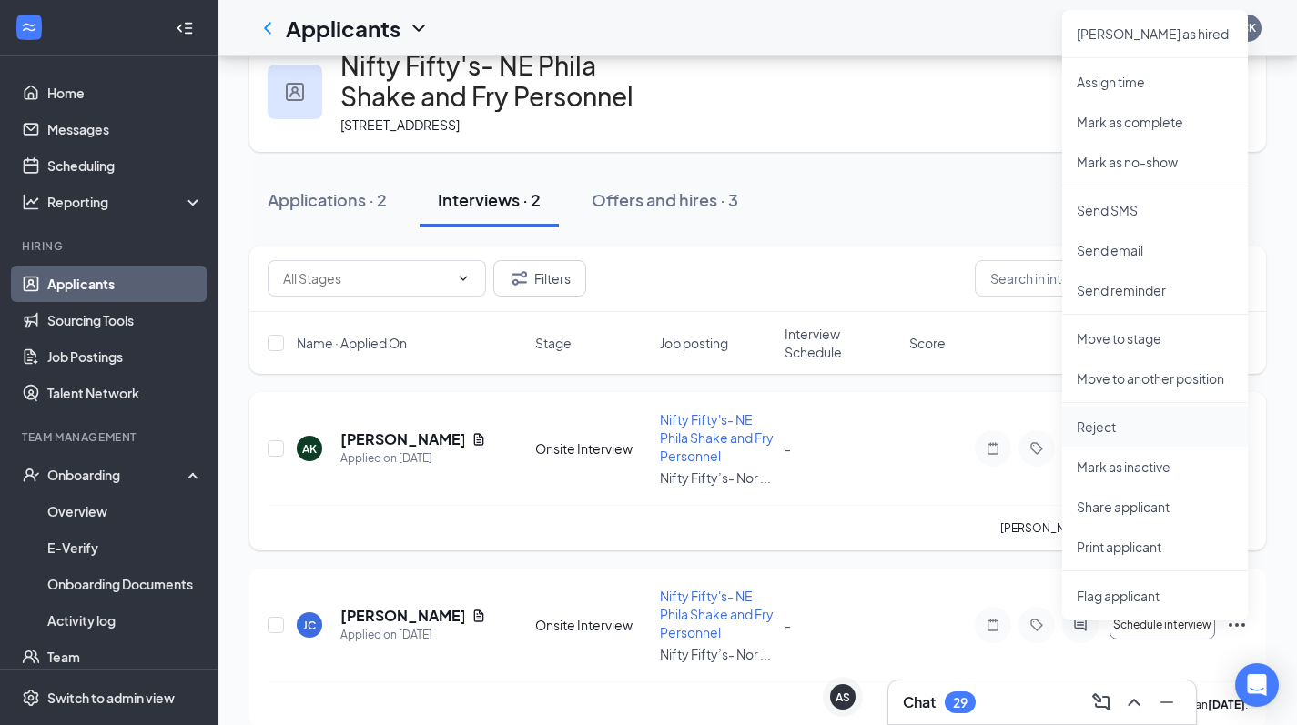
click at [1097, 412] on li "Reject" at bounding box center [1155, 427] width 186 height 40
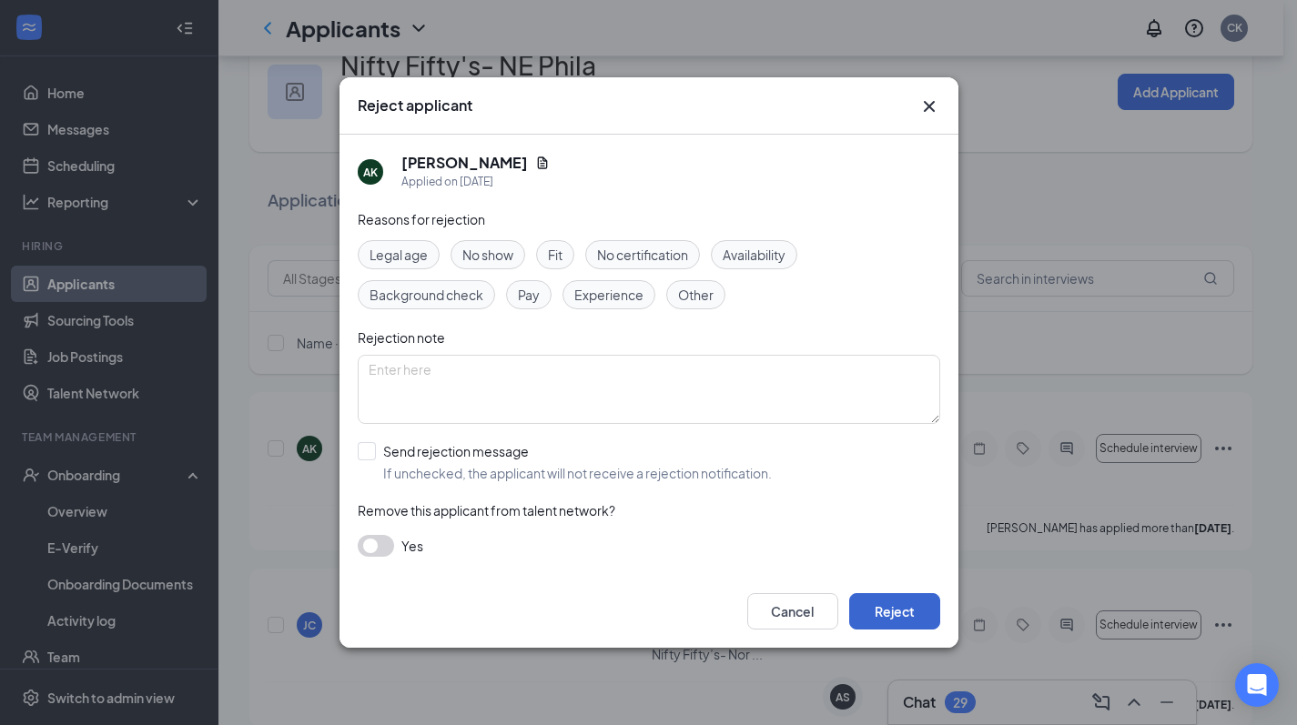
click at [901, 628] on button "Reject" at bounding box center [894, 611] width 91 height 36
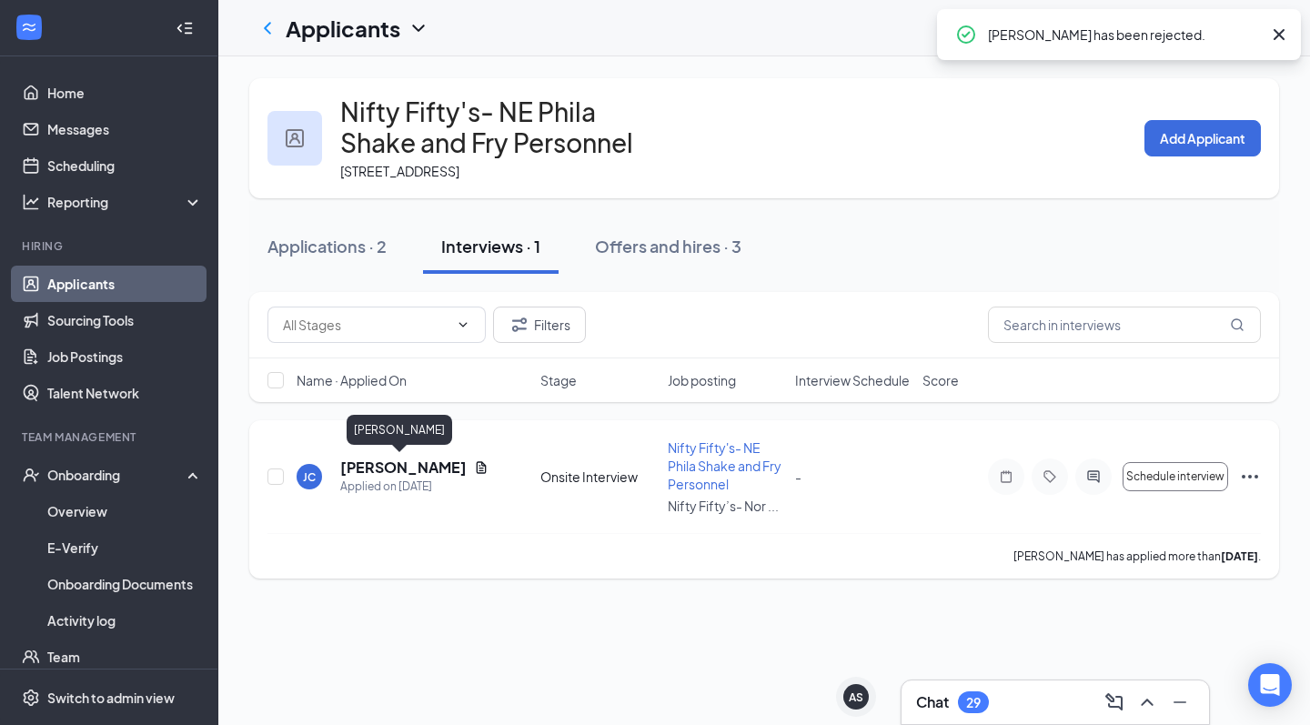
click at [419, 466] on h5 "[PERSON_NAME]" at bounding box center [403, 468] width 126 height 20
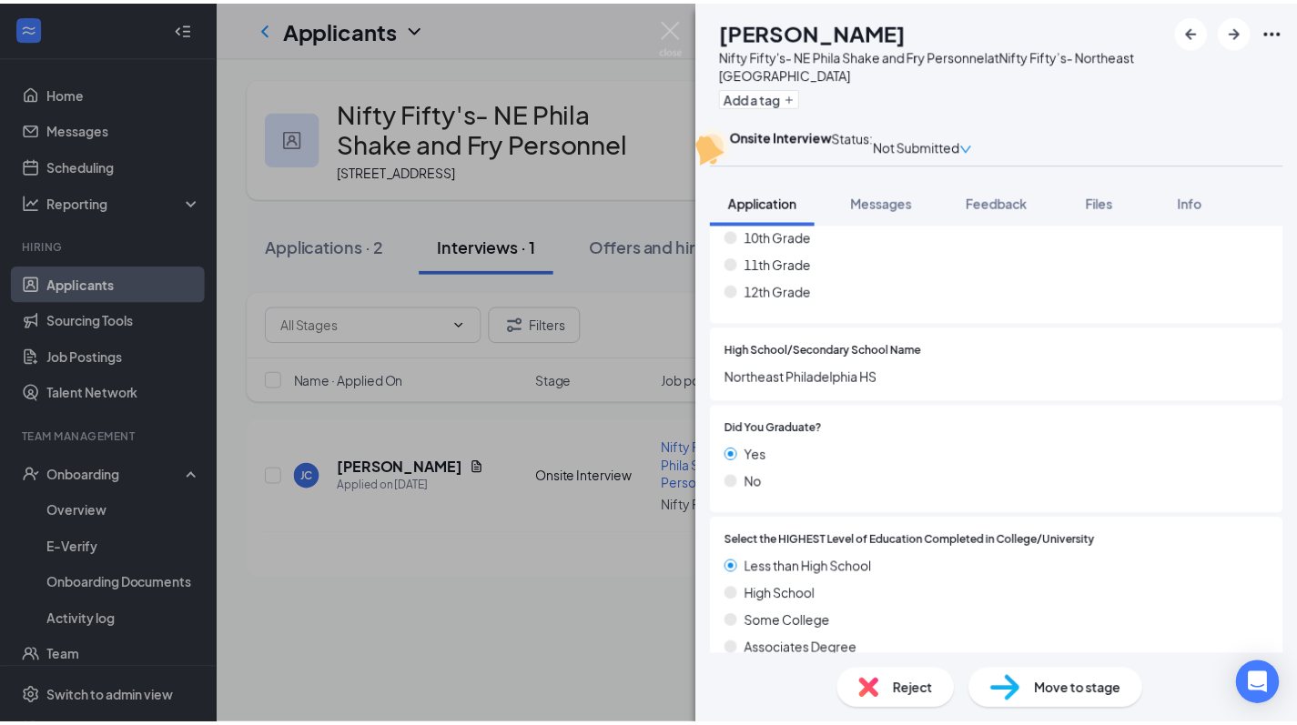
scroll to position [954, 0]
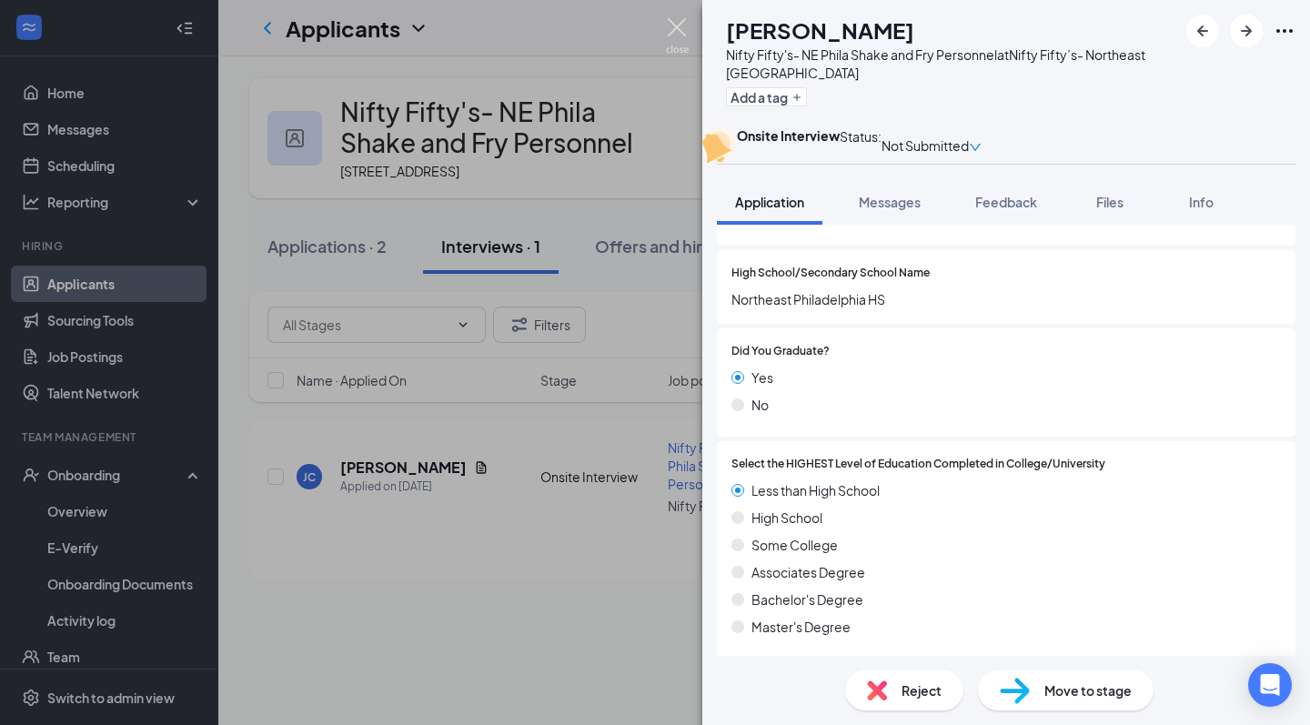
click at [670, 49] on img at bounding box center [677, 35] width 23 height 35
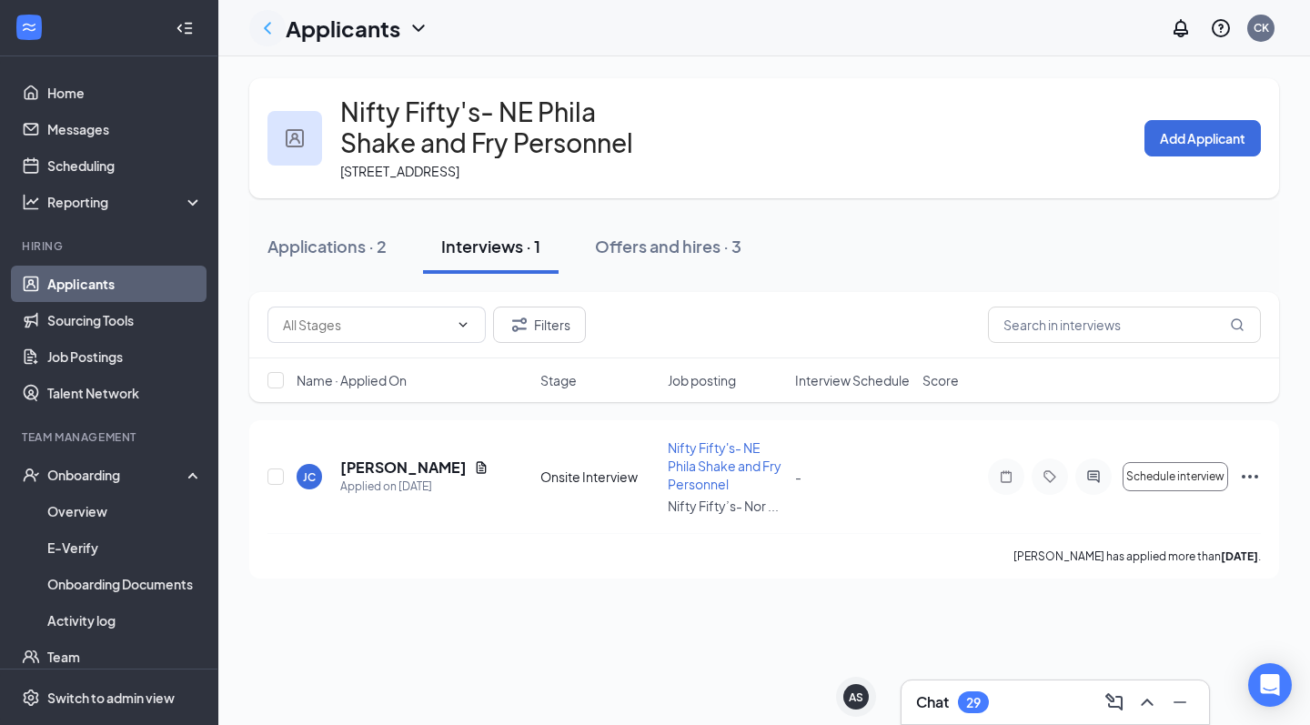
click at [278, 33] on icon "ChevronLeft" at bounding box center [268, 28] width 22 height 22
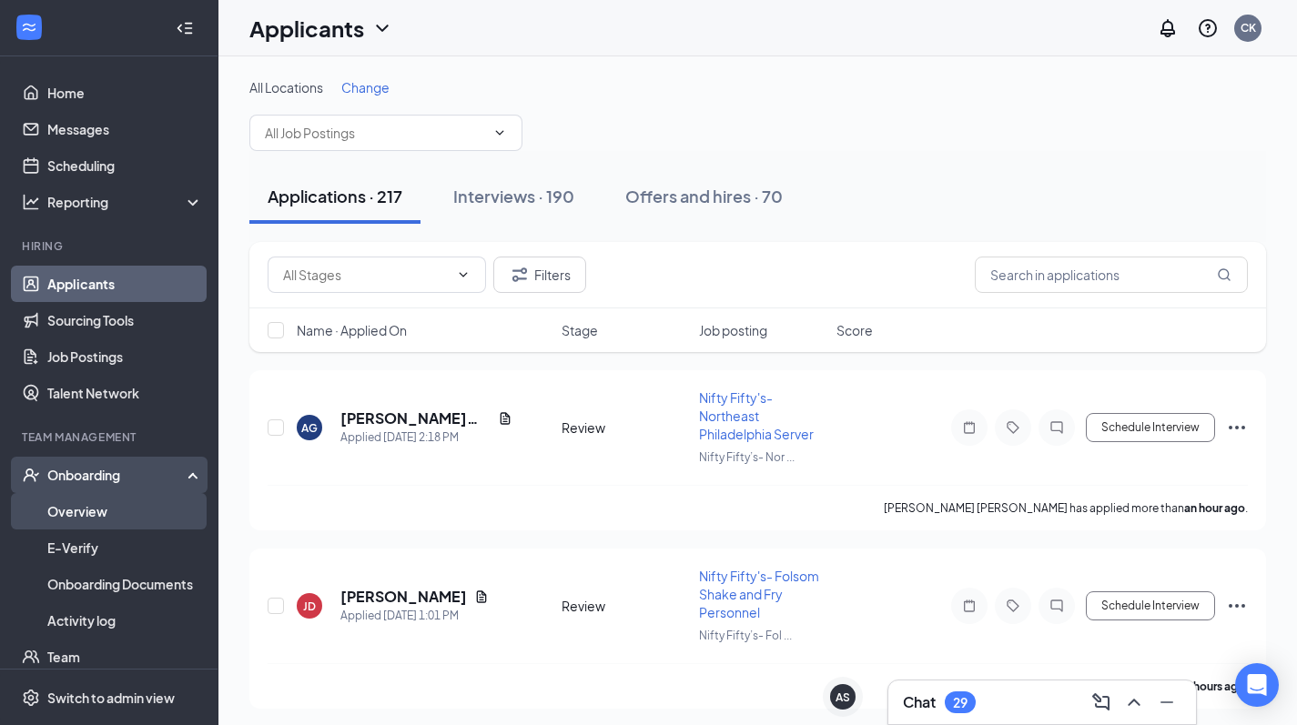
click at [101, 513] on link "Overview" at bounding box center [125, 511] width 156 height 36
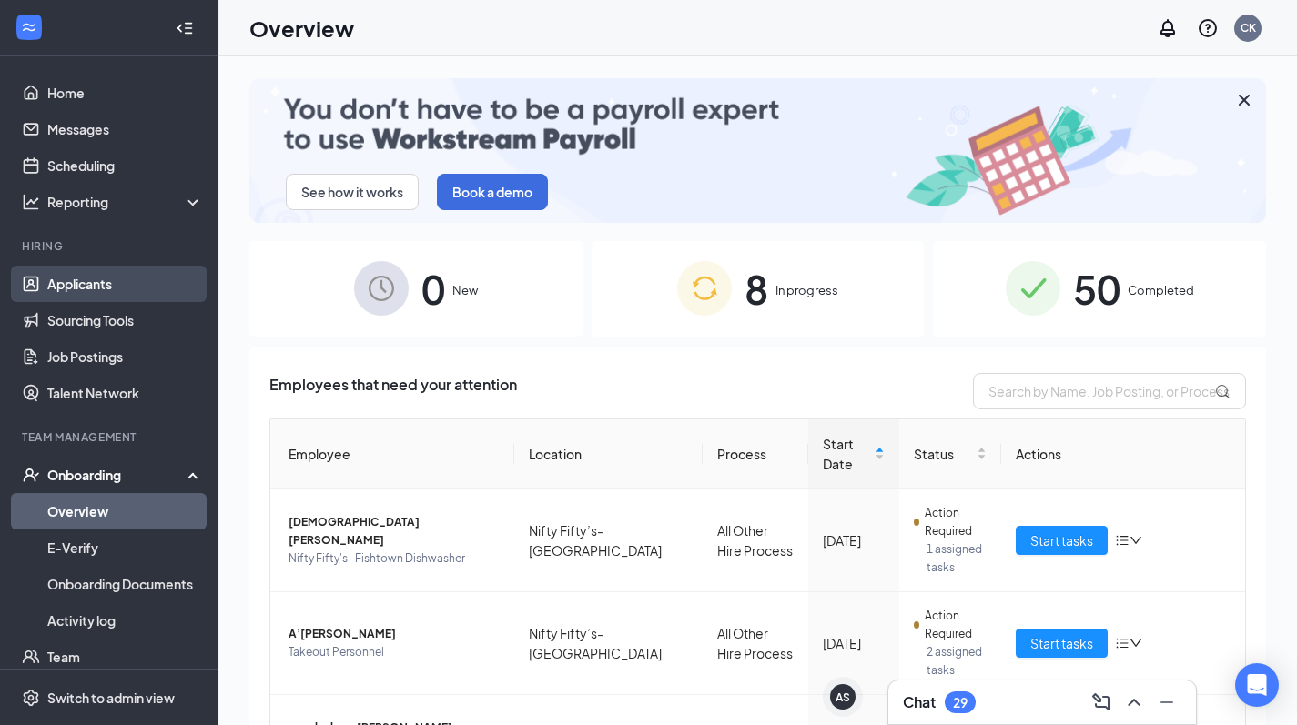
click at [95, 273] on link "Applicants" at bounding box center [125, 284] width 156 height 36
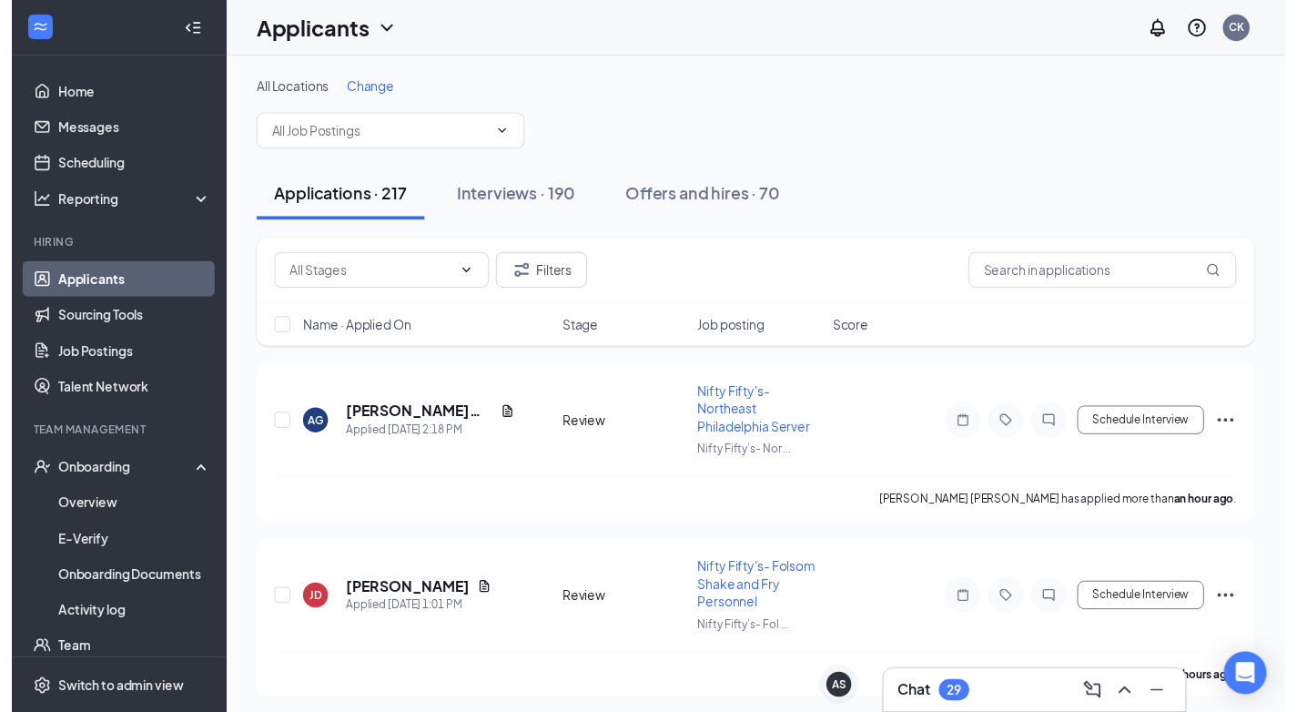
scroll to position [46, 0]
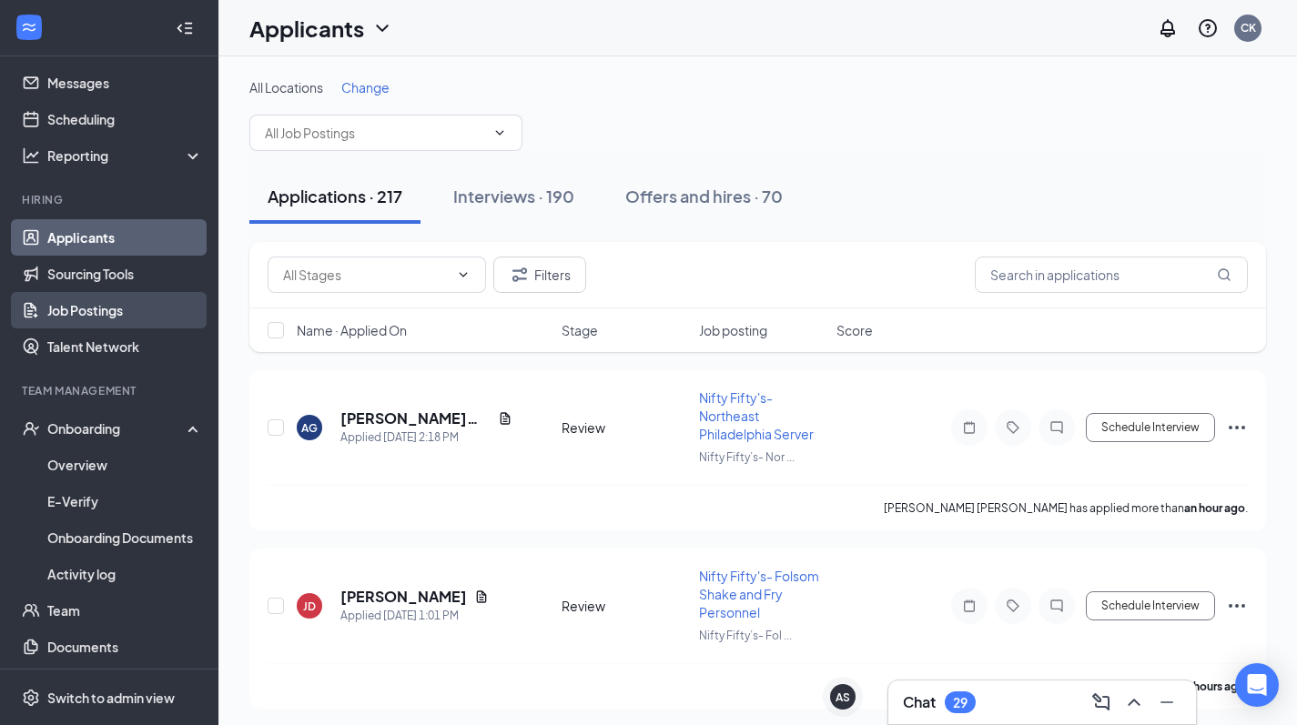
click at [89, 314] on link "Job Postings" at bounding box center [125, 310] width 156 height 36
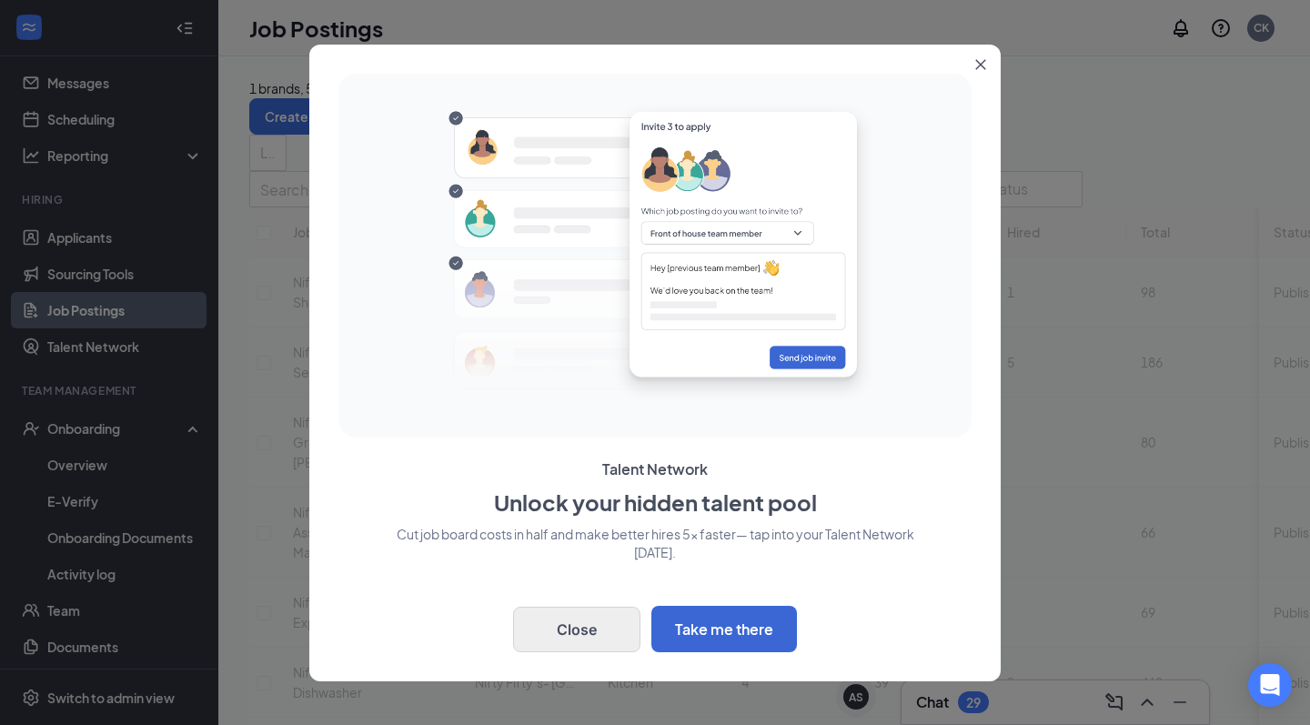
click at [594, 630] on button "Close" at bounding box center [576, 629] width 127 height 45
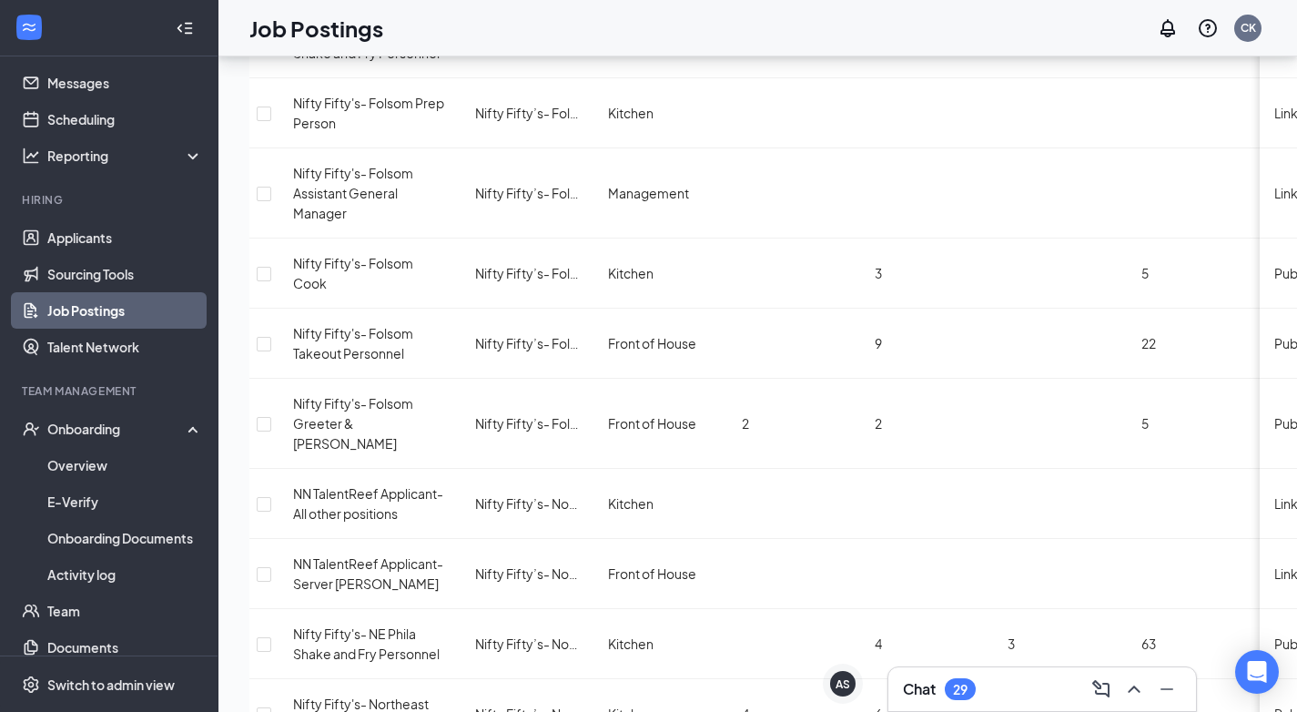
scroll to position [1503, 0]
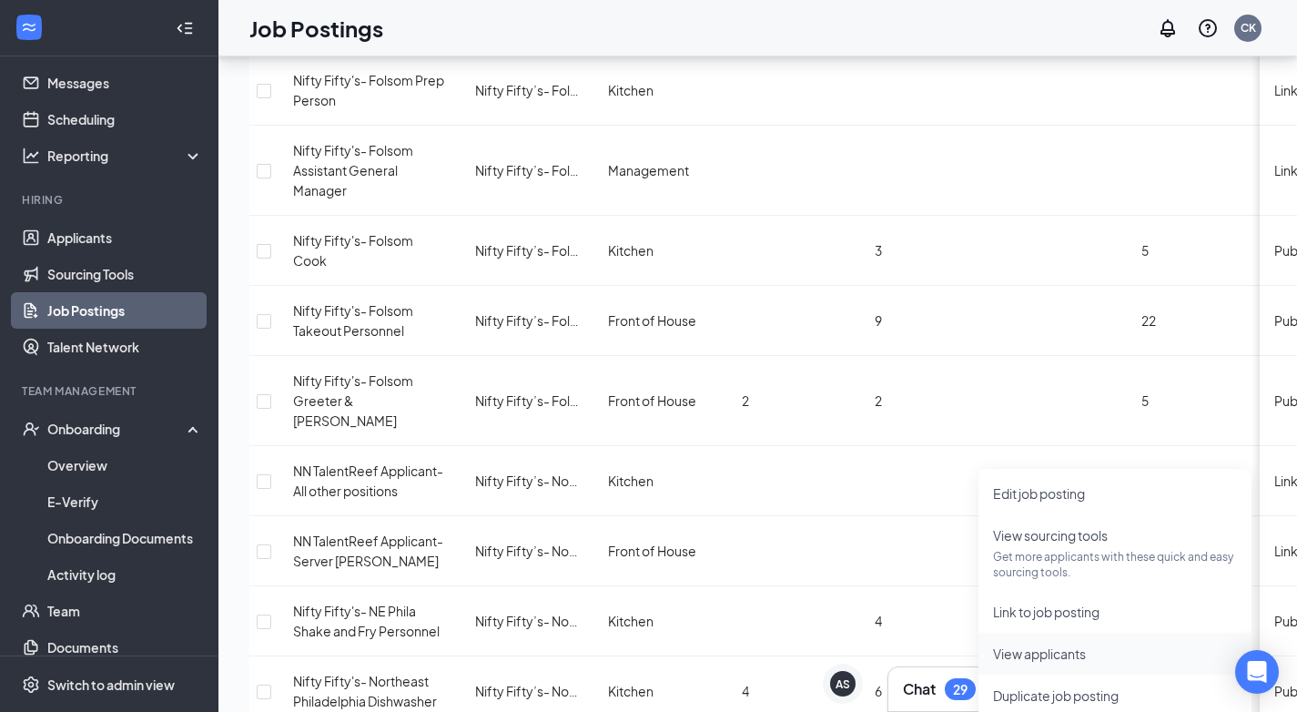
click at [1034, 656] on span "View applicants" at bounding box center [1039, 653] width 93 height 16
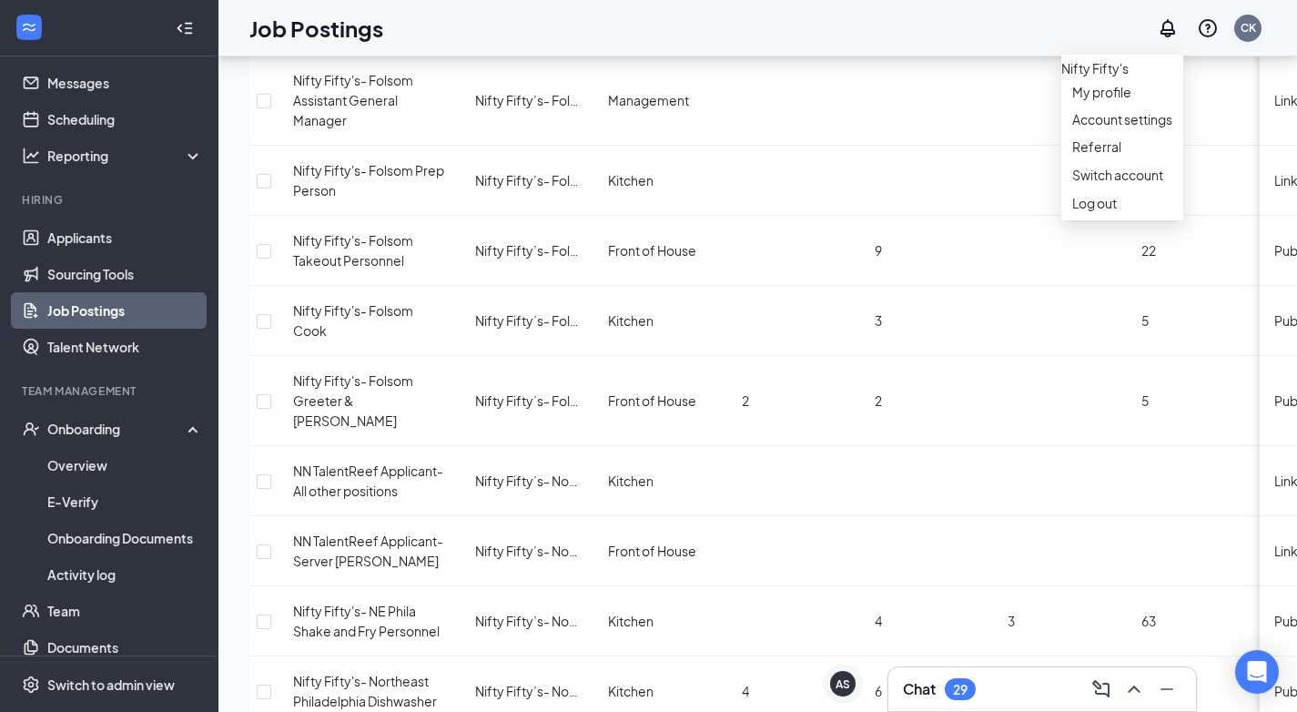
click at [1259, 37] on div "CK" at bounding box center [1247, 28] width 27 height 27
